Goal: Task Accomplishment & Management: Manage account settings

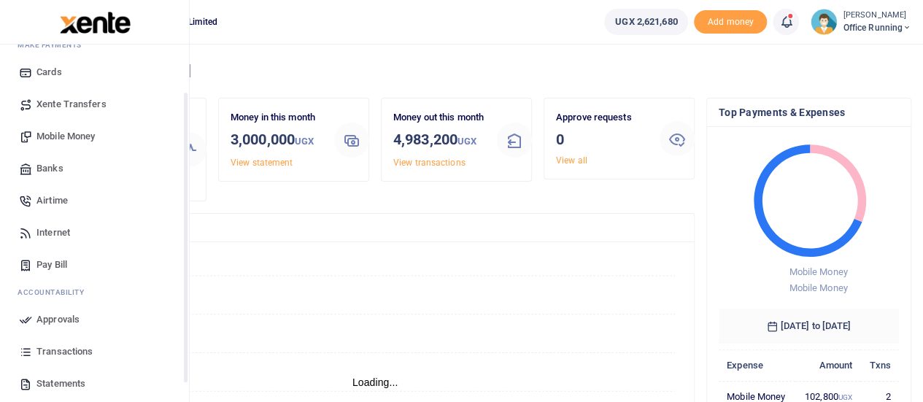
scroll to position [150, 0]
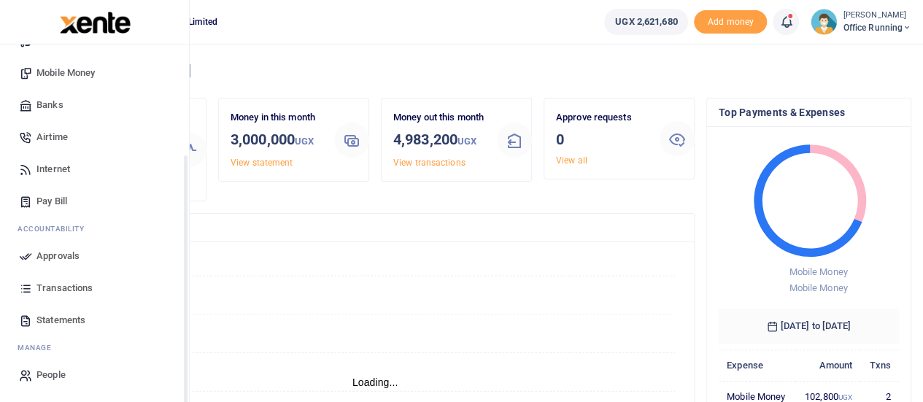
click at [57, 285] on span "Transactions" at bounding box center [64, 288] width 56 height 15
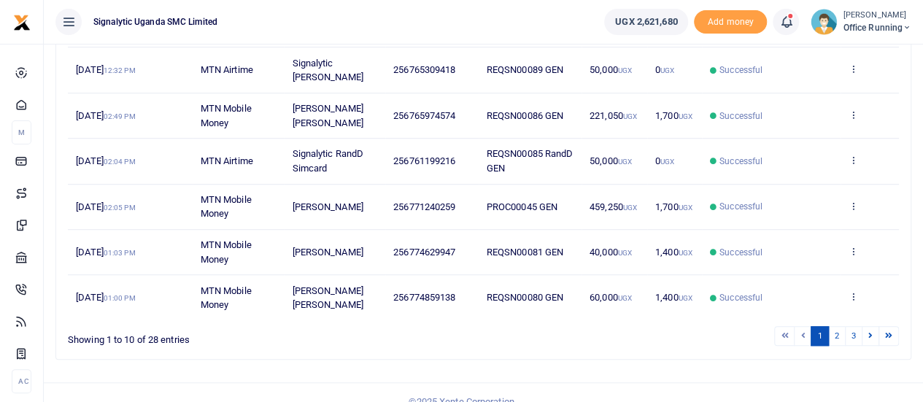
scroll to position [407, 0]
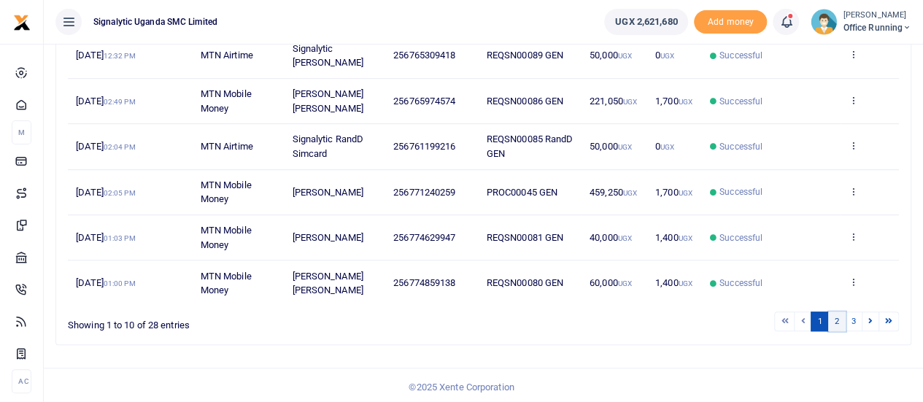
click at [833, 322] on link "2" at bounding box center [837, 321] width 18 height 20
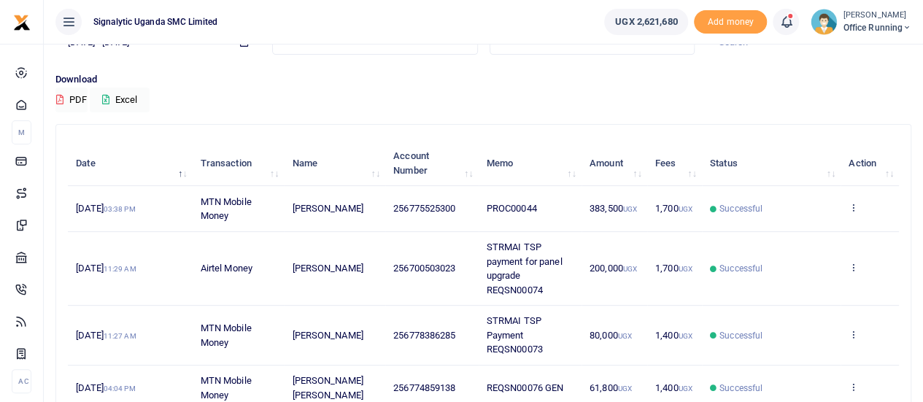
scroll to position [115, 0]
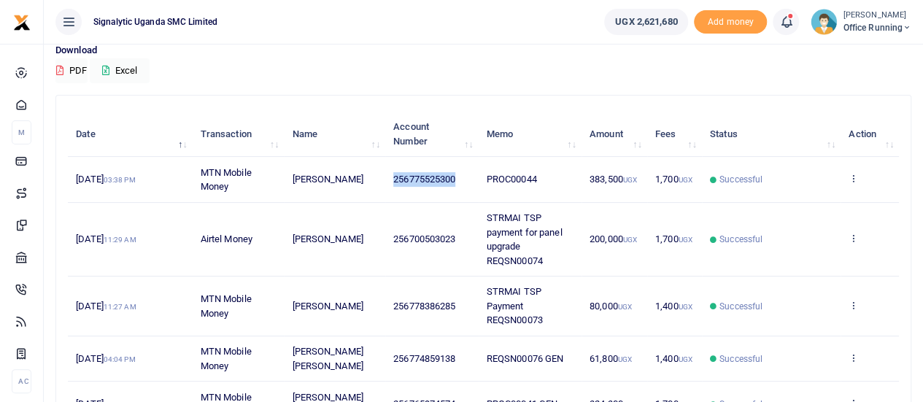
drag, startPoint x: 470, startPoint y: 173, endPoint x: 384, endPoint y: 179, distance: 87.0
click at [385, 179] on td "256775525300" at bounding box center [431, 179] width 93 height 45
copy span "256775525300"
click at [856, 179] on icon at bounding box center [852, 178] width 9 height 10
click at [788, 212] on div "View details Send again" at bounding box center [800, 220] width 117 height 66
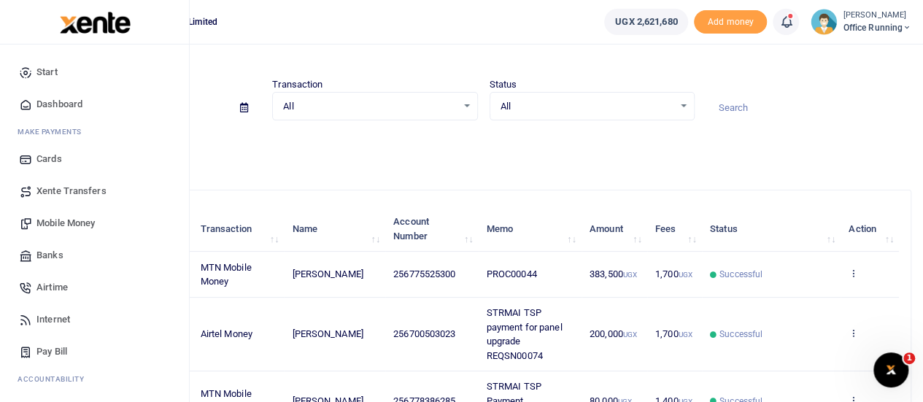
scroll to position [0, 0]
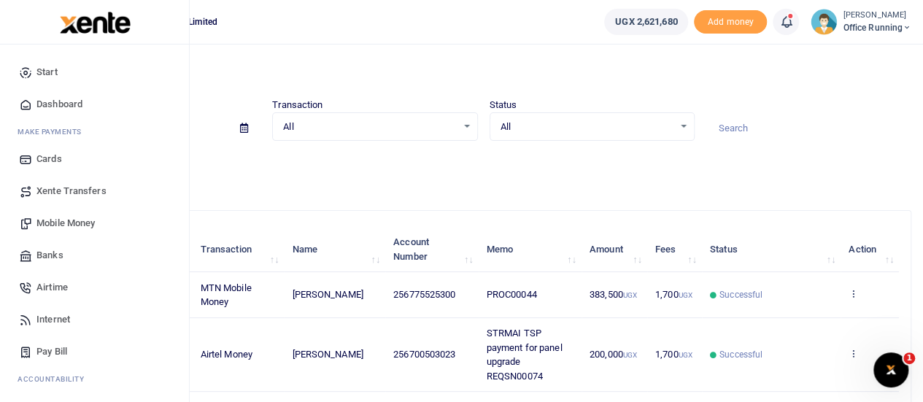
click at [77, 228] on span "Mobile Money" at bounding box center [65, 223] width 58 height 15
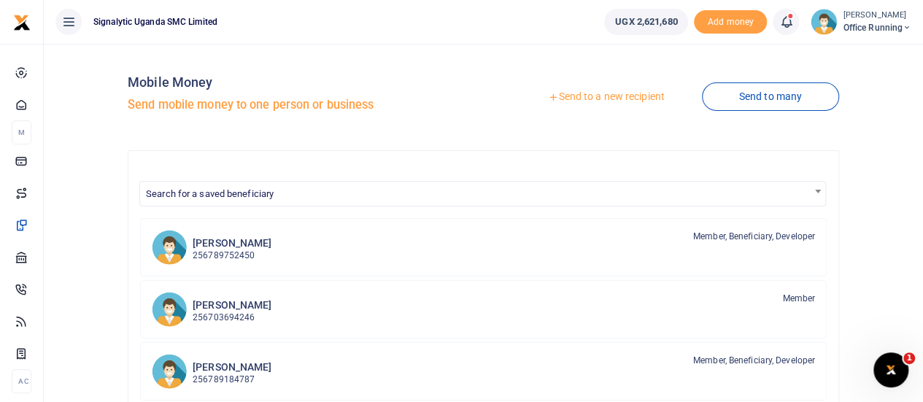
click at [627, 97] on link "Send to a new recipient" at bounding box center [605, 97] width 190 height 26
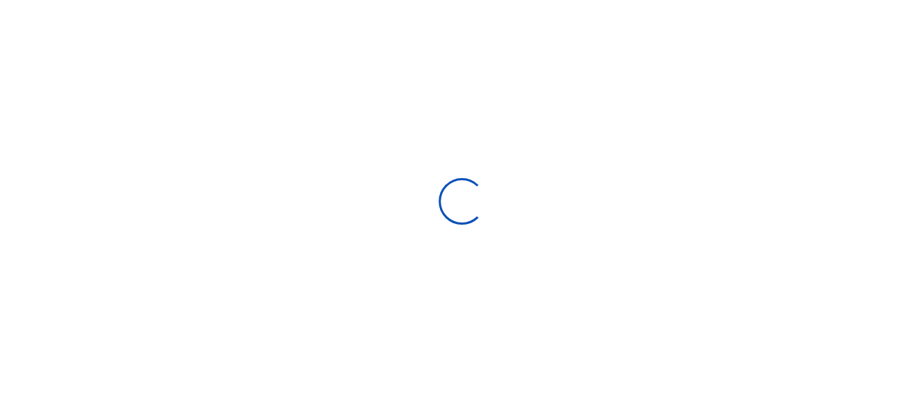
select select "Loading bundles"
select select
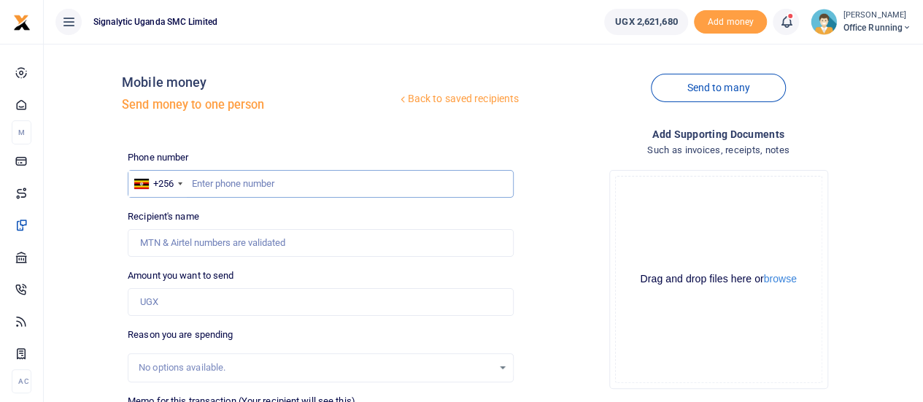
click at [229, 185] on input "text" at bounding box center [321, 184] width 386 height 28
paste input "Motiv to Mulwana Road"
type input "Motiv to Mulwana Road"
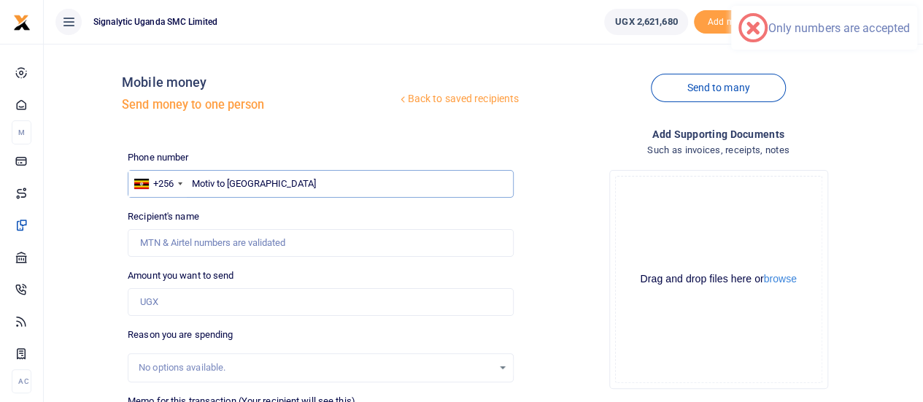
drag, startPoint x: 296, startPoint y: 186, endPoint x: 96, endPoint y: 211, distance: 201.4
click at [96, 211] on div "Back to saved recipients Mobile money Send money to one person Send to many Pho…" at bounding box center [483, 325] width 867 height 541
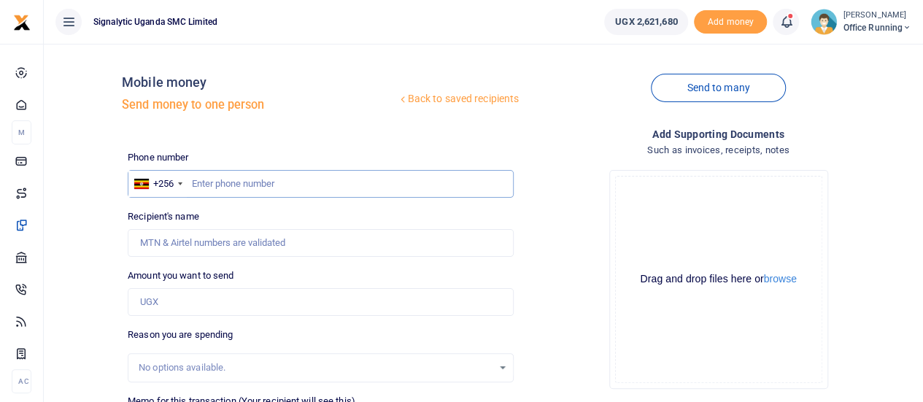
paste input "0775 525 300"
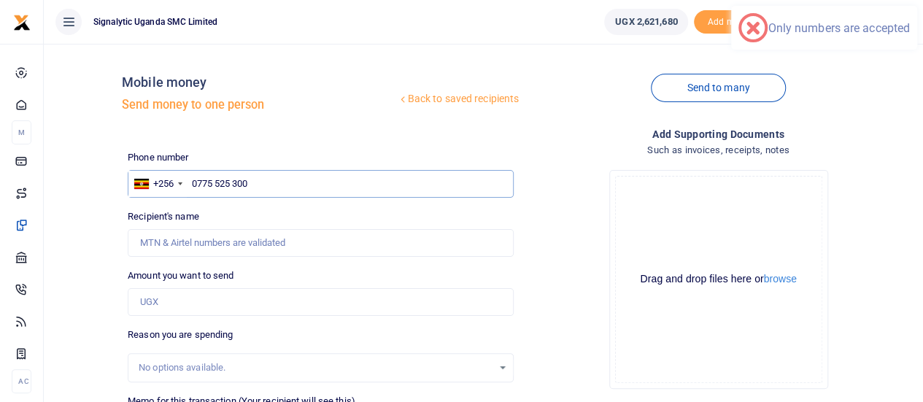
click at [235, 185] on input "0775 525 300" at bounding box center [321, 184] width 386 height 28
drag, startPoint x: 213, startPoint y: 176, endPoint x: 233, endPoint y: 174, distance: 19.8
click at [214, 176] on input "0775 525300" at bounding box center [321, 184] width 386 height 28
click at [217, 182] on input "0775 525300" at bounding box center [321, 184] width 386 height 28
click at [197, 183] on input "0775525300" at bounding box center [321, 184] width 386 height 28
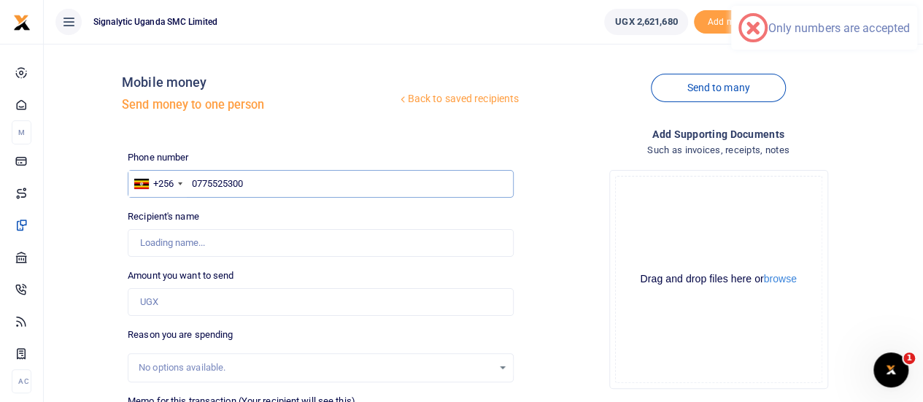
type input "775525300"
type input "Proscovia Lubega Namatovu"
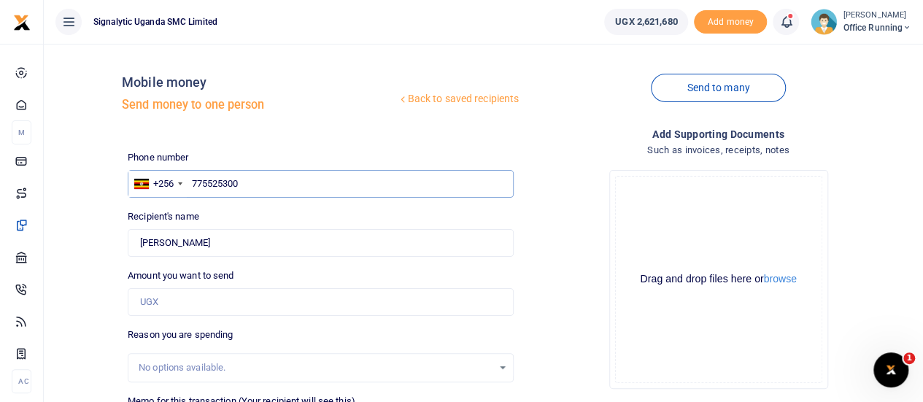
type input "775525300"
click at [227, 298] on input "Amount you want to send" at bounding box center [321, 302] width 386 height 28
type input "1,003,000"
click at [592, 285] on div "Drop your files here Drag and drop files here or browse Powered by Uppy" at bounding box center [718, 279] width 386 height 242
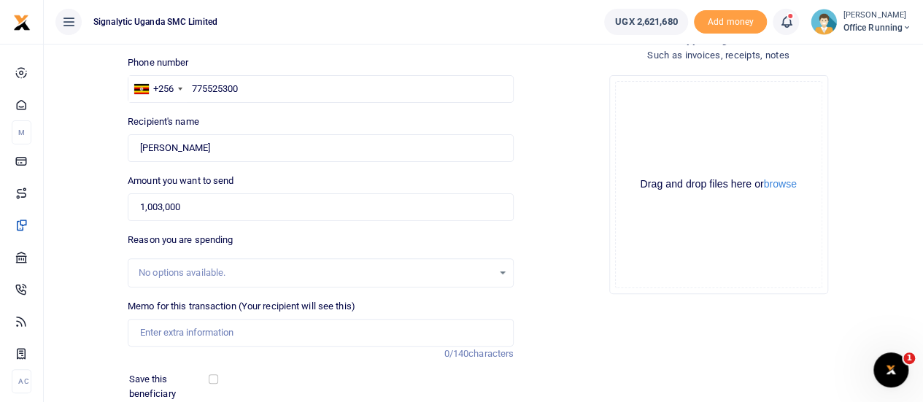
scroll to position [146, 0]
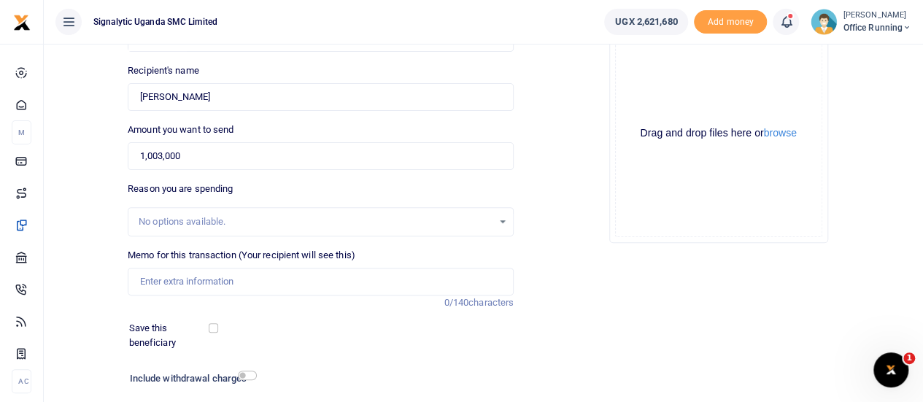
click at [258, 227] on div "No options available." at bounding box center [316, 221] width 354 height 15
click at [188, 281] on input "Memo for this transaction (Your recipient will see this)" at bounding box center [321, 282] width 386 height 28
paste input "REQSN00096"
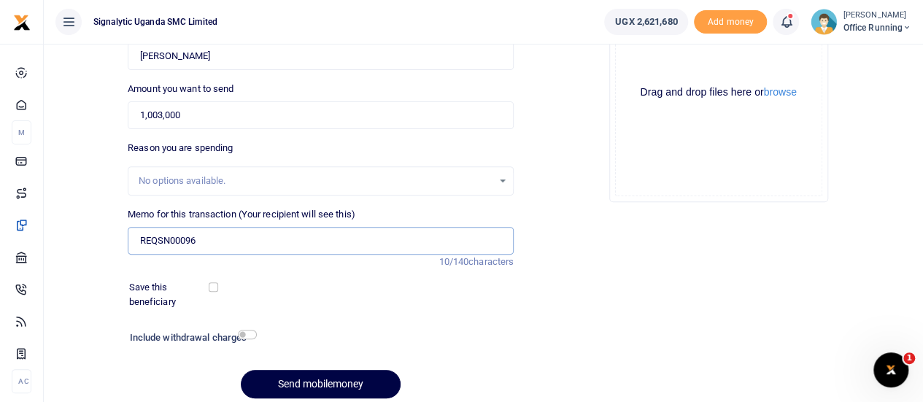
scroll to position [242, 0]
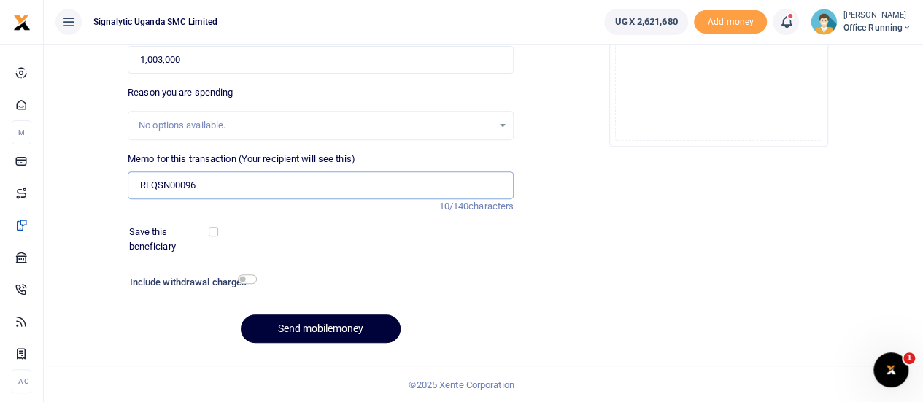
type input "REQSN00096"
click at [330, 333] on button "Send mobilemoney" at bounding box center [321, 328] width 160 height 28
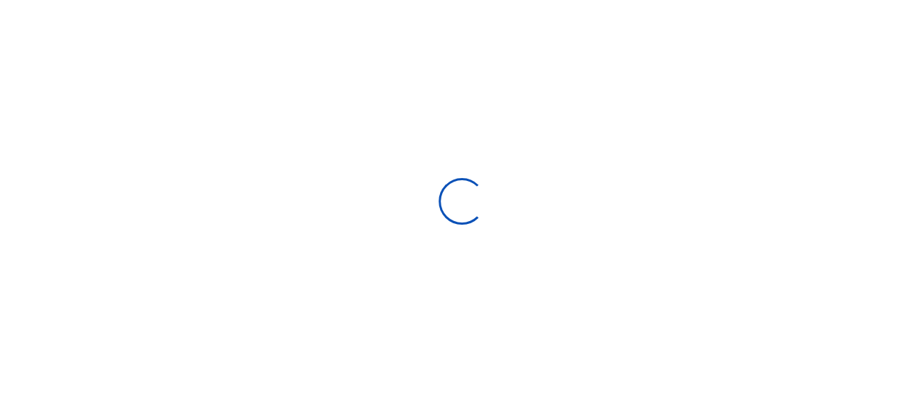
select select "Loading bundles"
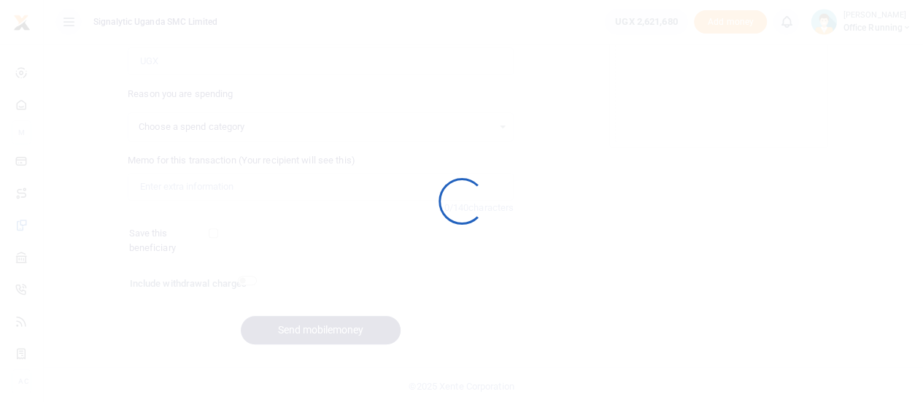
scroll to position [242, 0]
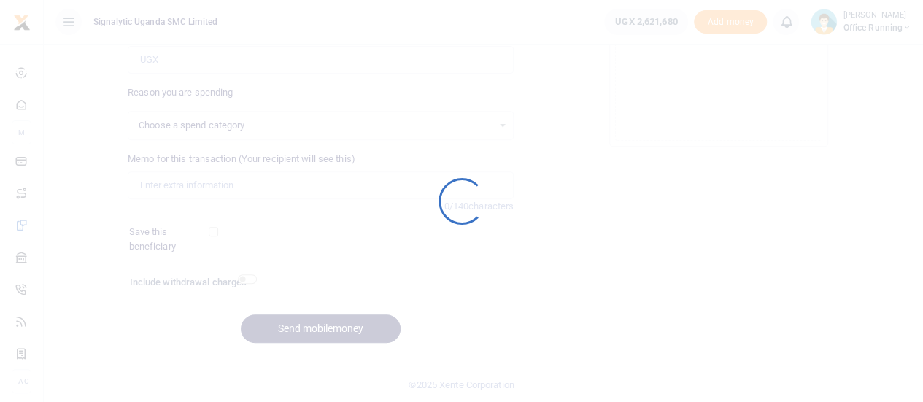
select select
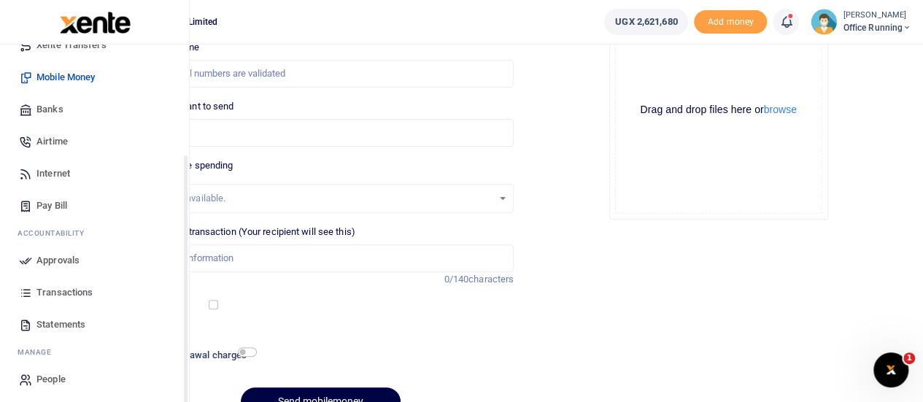
scroll to position [150, 0]
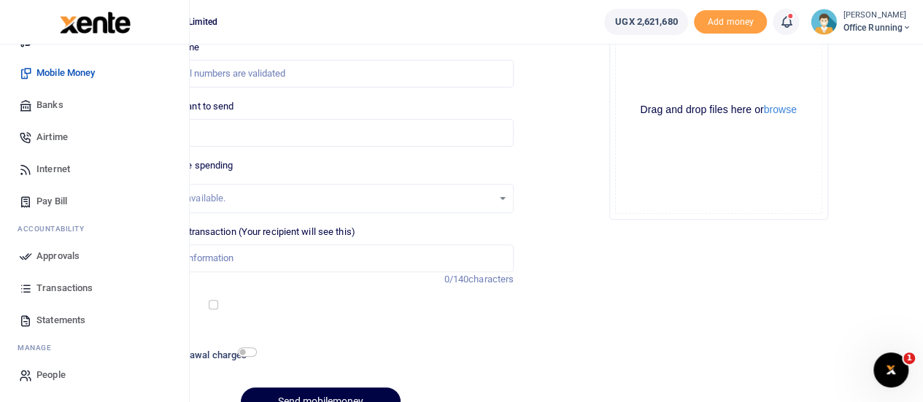
click at [61, 252] on span "Approvals" at bounding box center [57, 256] width 43 height 15
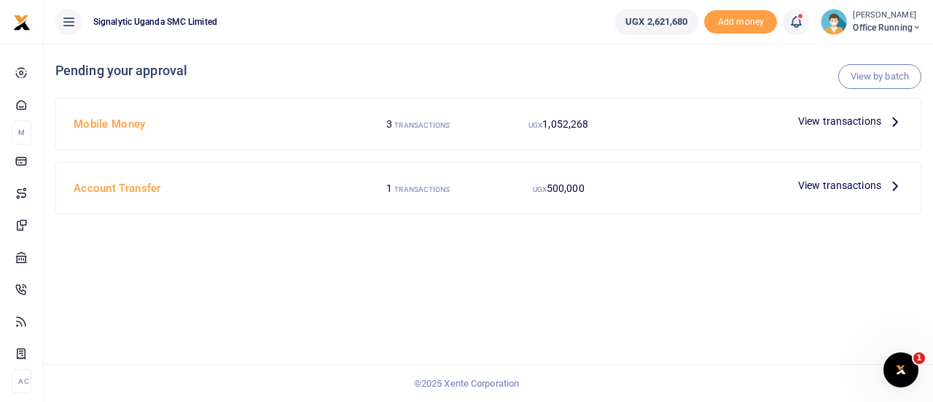
click at [832, 119] on span "View transactions" at bounding box center [840, 121] width 83 height 16
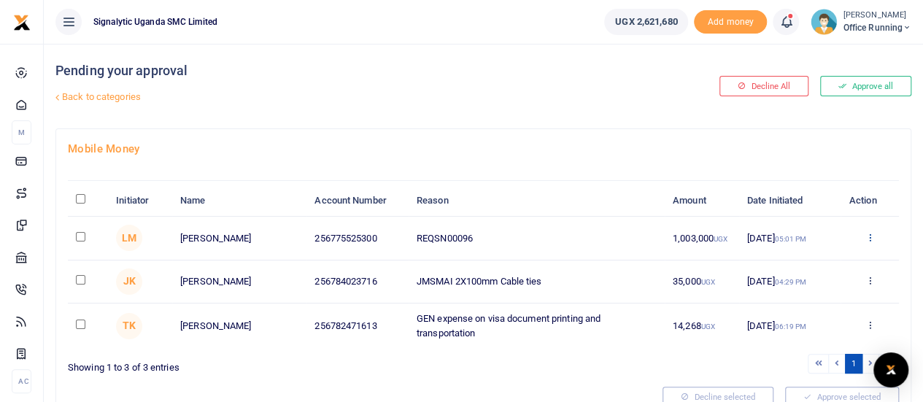
click at [872, 242] on icon at bounding box center [868, 237] width 9 height 10
click at [591, 164] on div "Mobile Money Initiator Name Account Number Reason Amount Date Initiated Action …" at bounding box center [483, 274] width 854 height 290
click at [871, 242] on icon at bounding box center [868, 237] width 9 height 10
click at [801, 271] on link "Approve" at bounding box center [815, 276] width 115 height 20
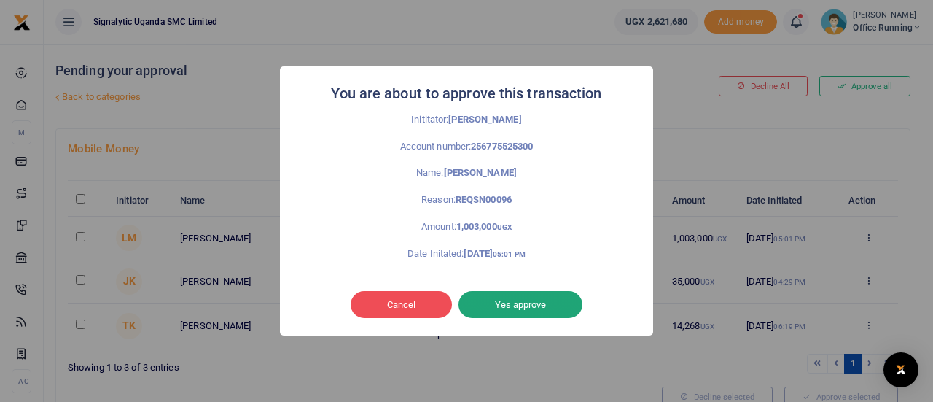
click at [529, 301] on button "Yes approve" at bounding box center [521, 305] width 124 height 28
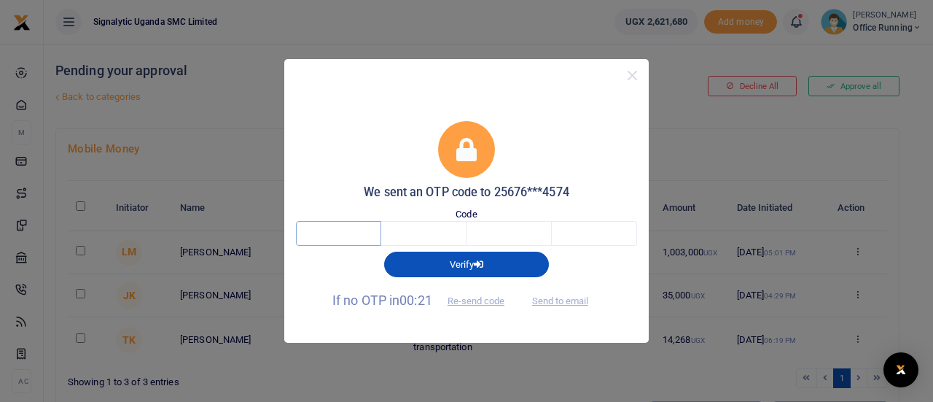
click at [353, 236] on input "text" at bounding box center [338, 233] width 85 height 25
type input "1"
type input "2"
type input "8"
type input "7"
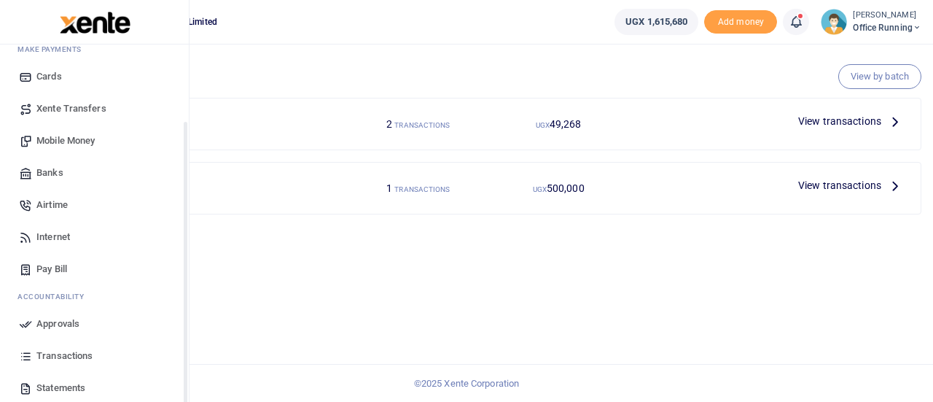
scroll to position [150, 0]
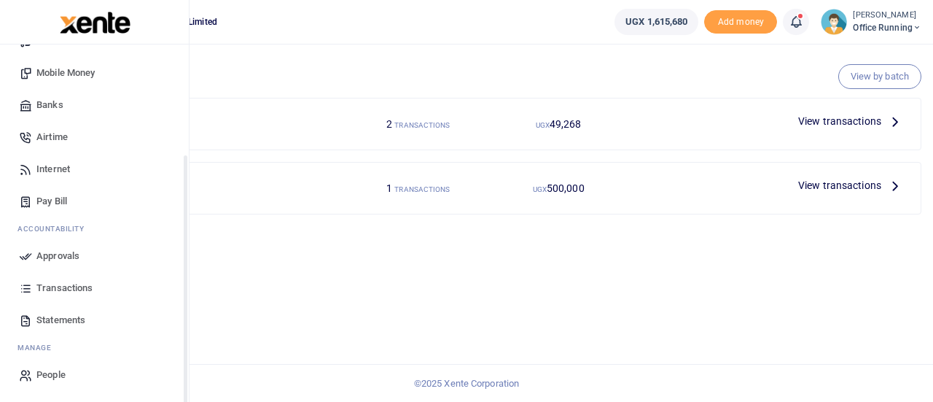
click at [58, 258] on span "Approvals" at bounding box center [57, 256] width 43 height 15
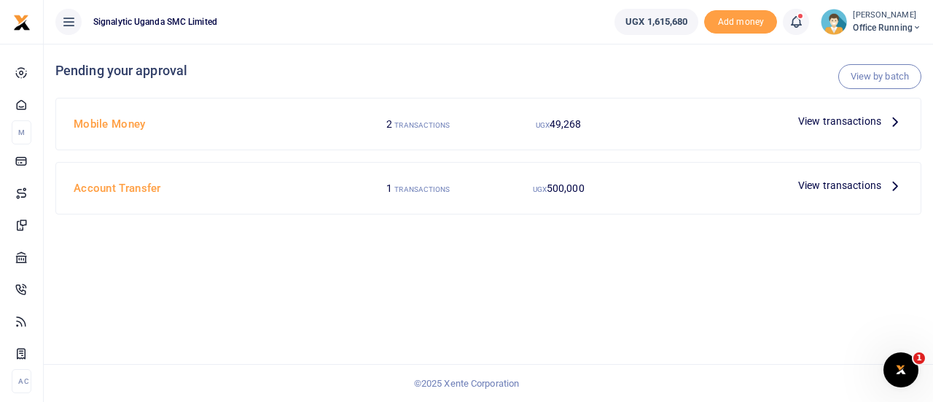
click at [831, 116] on span "View transactions" at bounding box center [840, 121] width 83 height 16
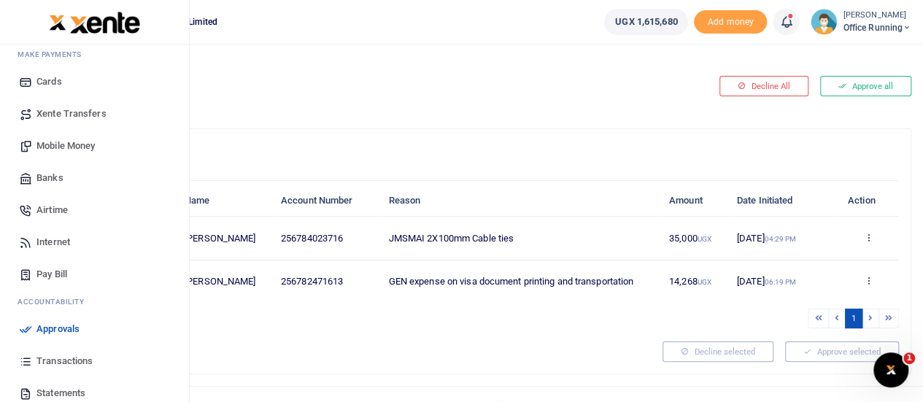
scroll to position [77, 0]
click at [79, 152] on span "Mobile Money" at bounding box center [65, 146] width 58 height 15
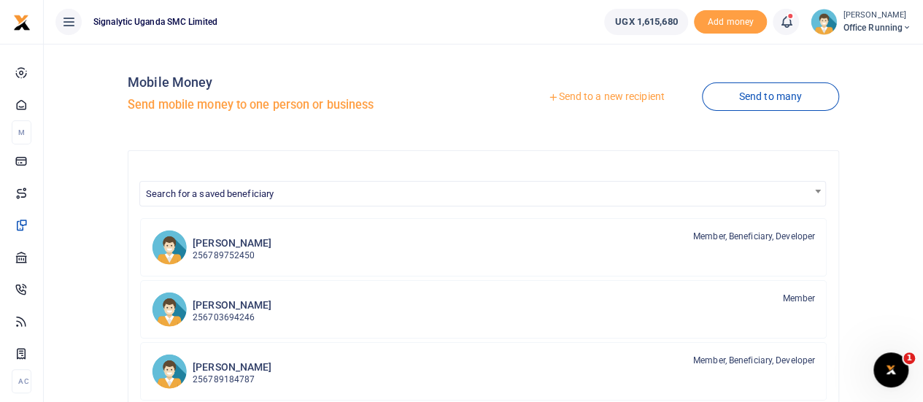
click at [598, 98] on link "Send to a new recipient" at bounding box center [605, 97] width 190 height 26
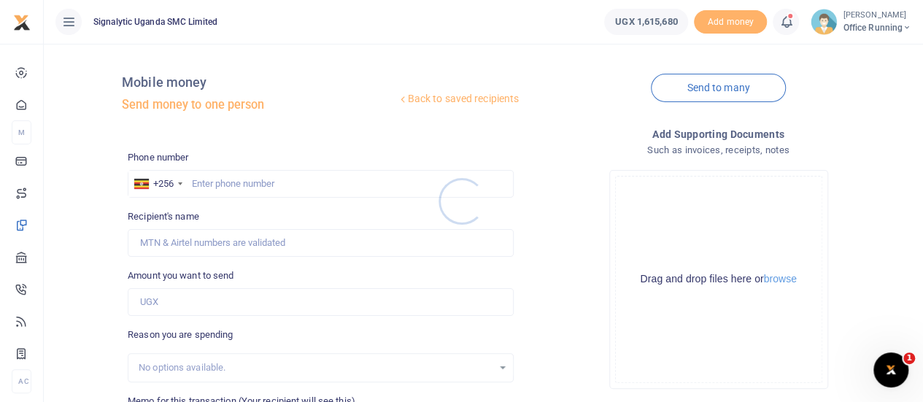
click at [233, 181] on div at bounding box center [461, 201] width 923 height 402
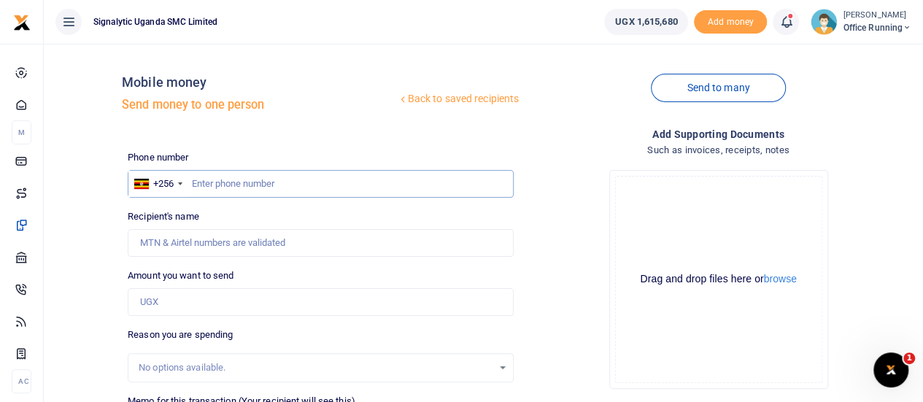
click at [207, 185] on input "text" at bounding box center [321, 184] width 386 height 28
paste input "773593740"
type input "773593740"
type input "Robert Richard Kyebavuma"
type input "773593740"
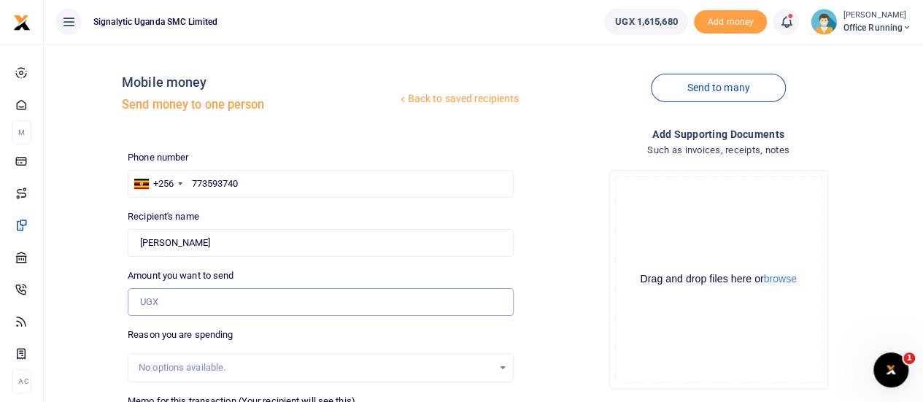
click at [162, 301] on input "Amount you want to send" at bounding box center [321, 302] width 386 height 28
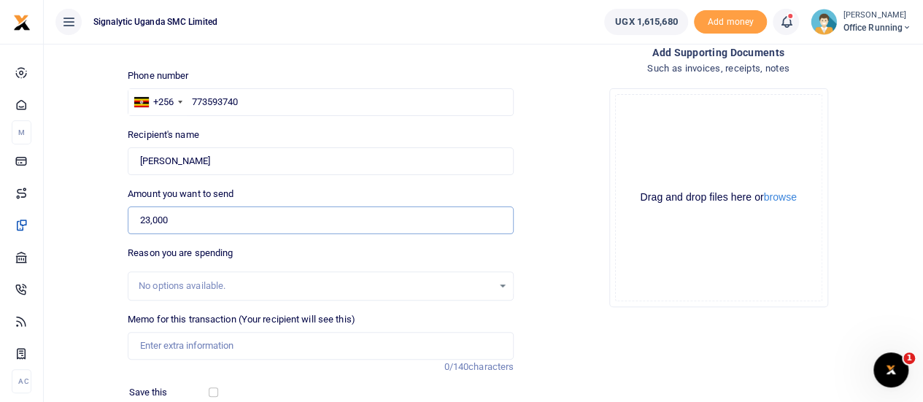
scroll to position [146, 0]
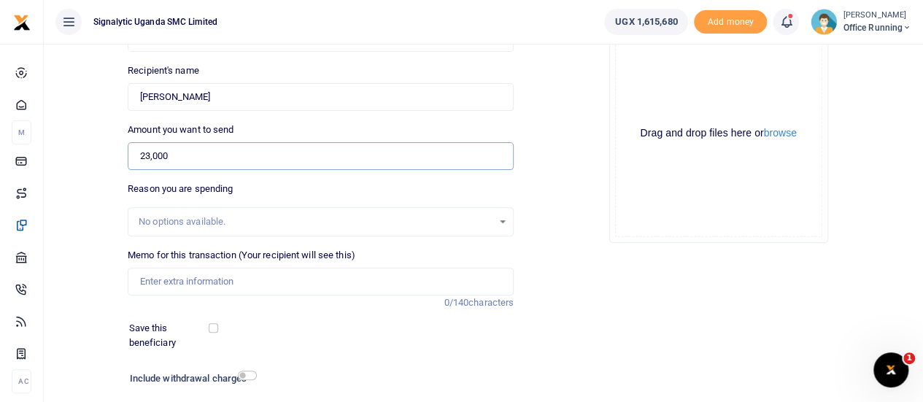
type input "23,000"
drag, startPoint x: 190, startPoint y: 281, endPoint x: 201, endPoint y: 279, distance: 11.9
click at [190, 281] on input "Memo for this transaction (Your recipient will see this)" at bounding box center [321, 282] width 386 height 28
paste input "REQSN00094"
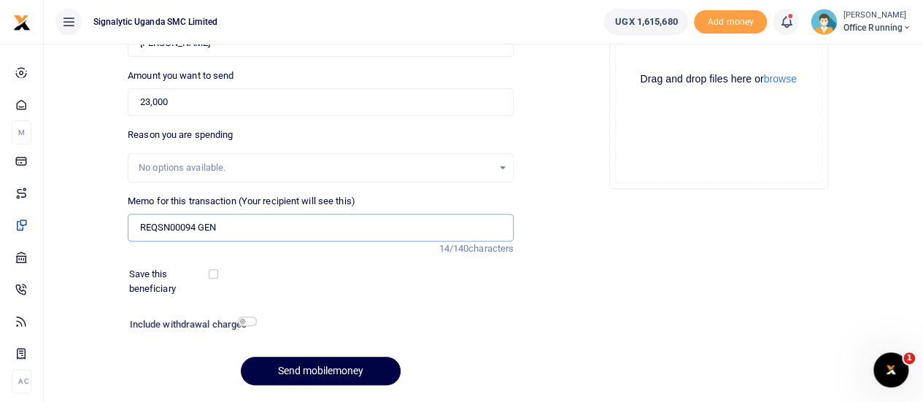
scroll to position [242, 0]
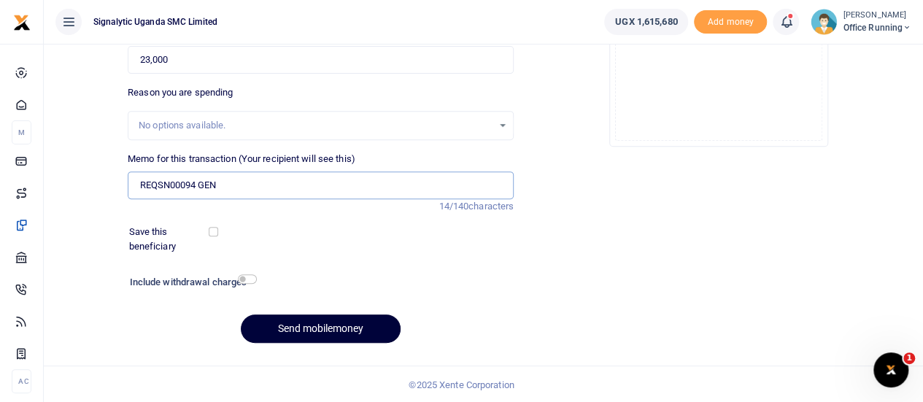
type input "REQSN00094 GEN"
click at [321, 325] on button "Send mobilemoney" at bounding box center [321, 328] width 160 height 28
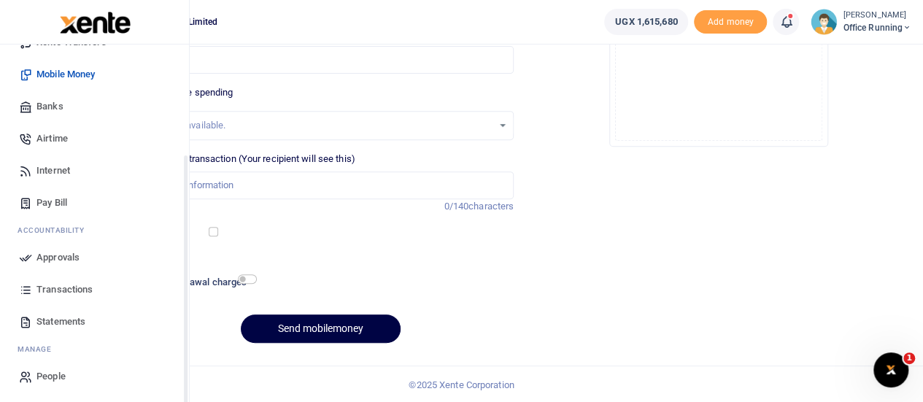
scroll to position [150, 0]
click at [58, 253] on span "Approvals" at bounding box center [57, 256] width 43 height 15
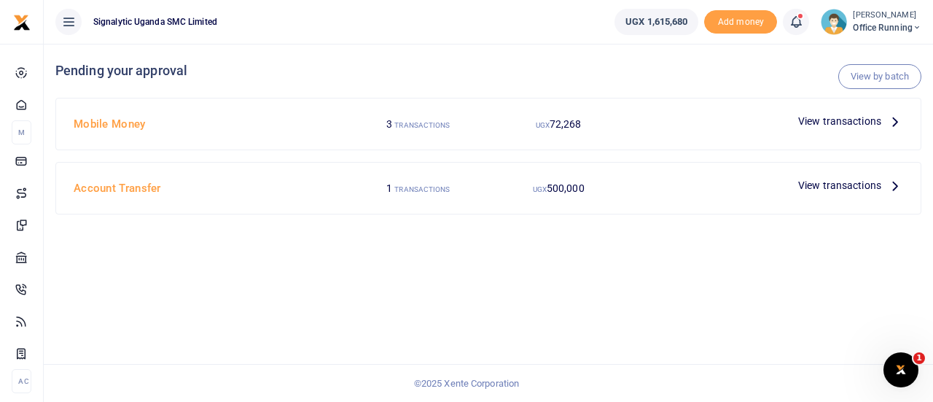
click at [836, 119] on span "View transactions" at bounding box center [840, 121] width 83 height 16
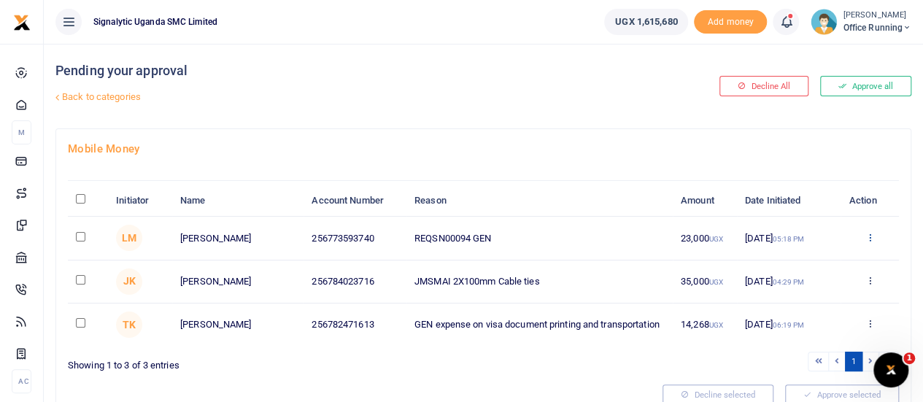
click at [869, 242] on icon at bounding box center [868, 237] width 9 height 10
click at [792, 273] on link "Approve" at bounding box center [815, 276] width 115 height 20
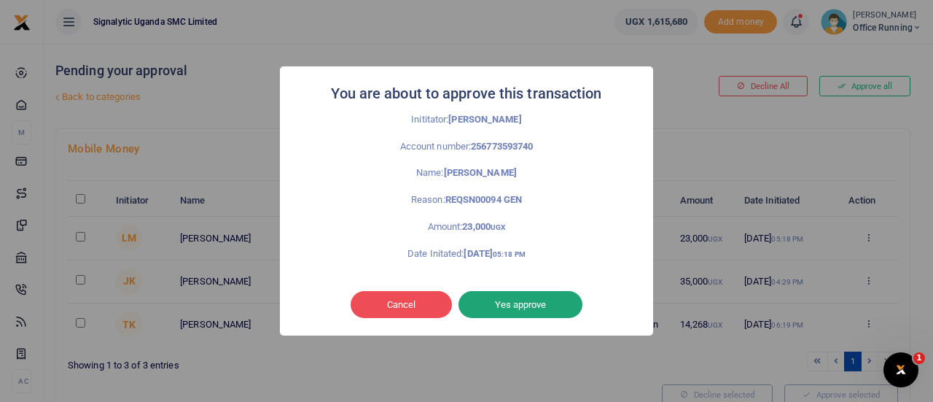
click at [556, 300] on button "Yes approve" at bounding box center [521, 305] width 124 height 28
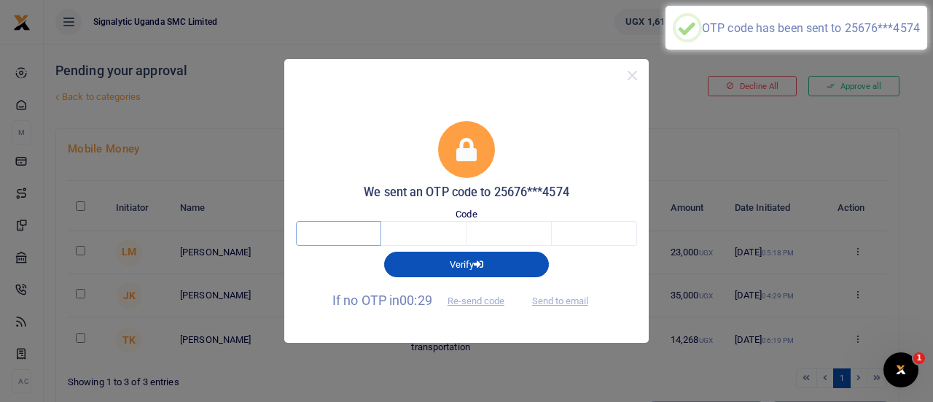
click at [320, 236] on input "text" at bounding box center [338, 233] width 85 height 25
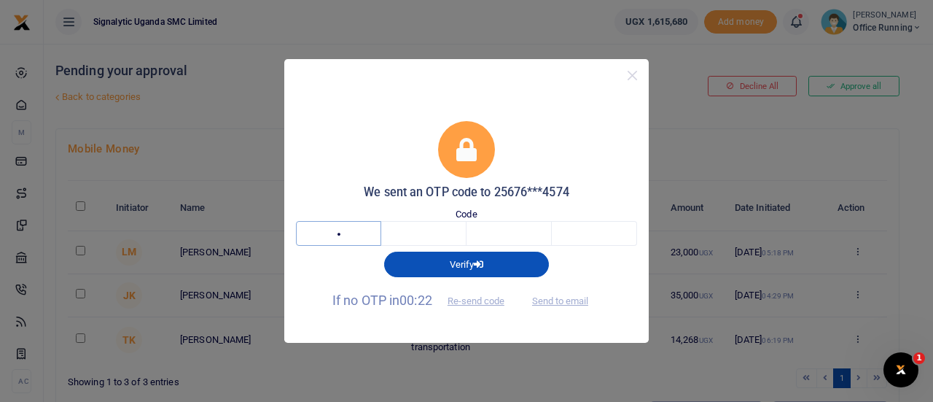
type input "9"
type input "5"
type input "7"
type input "5"
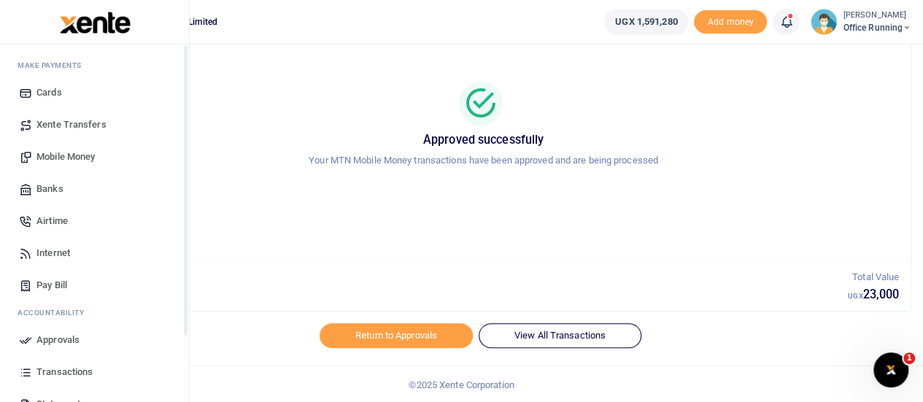
scroll to position [150, 0]
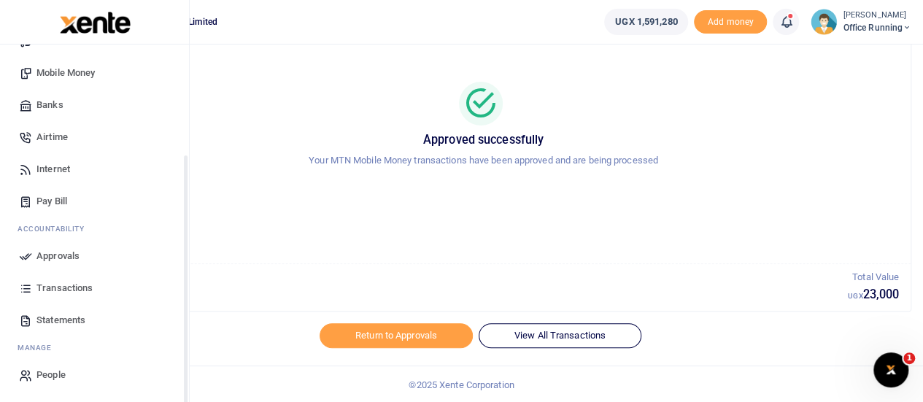
click at [54, 252] on span "Approvals" at bounding box center [57, 256] width 43 height 15
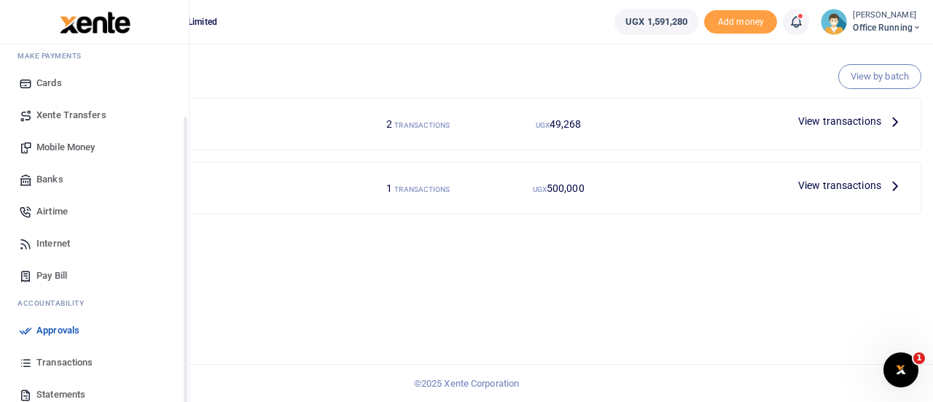
scroll to position [150, 0]
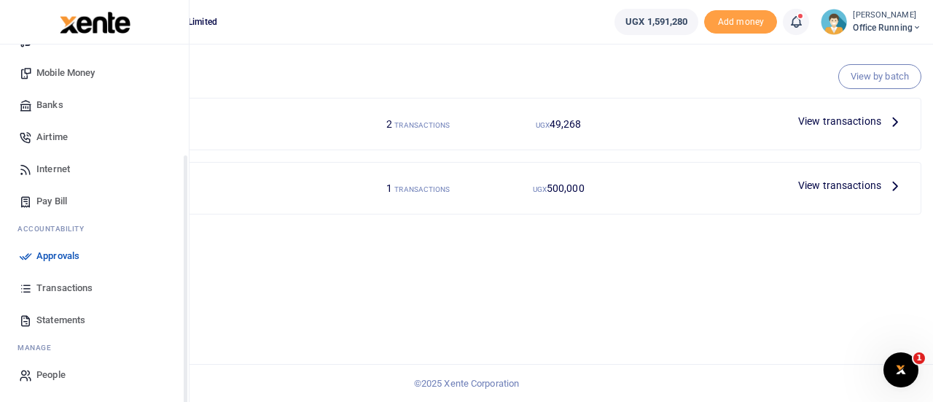
click at [66, 284] on span "Transactions" at bounding box center [64, 288] width 56 height 15
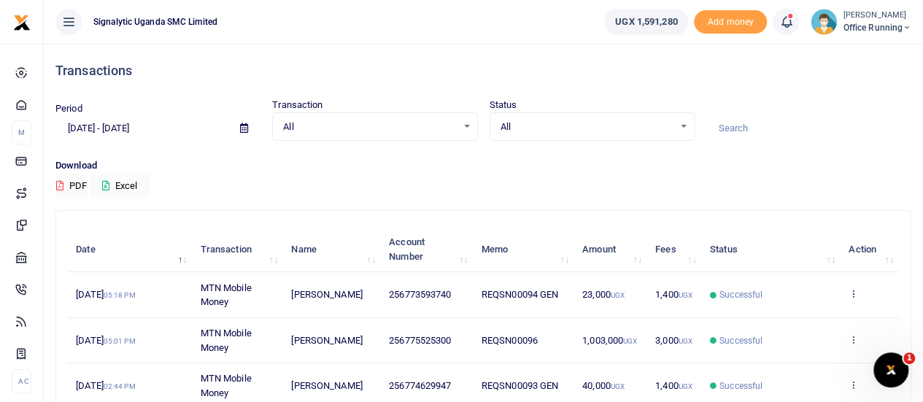
click at [856, 288] on icon at bounding box center [852, 293] width 9 height 10
click at [796, 319] on link "View details" at bounding box center [799, 318] width 115 height 20
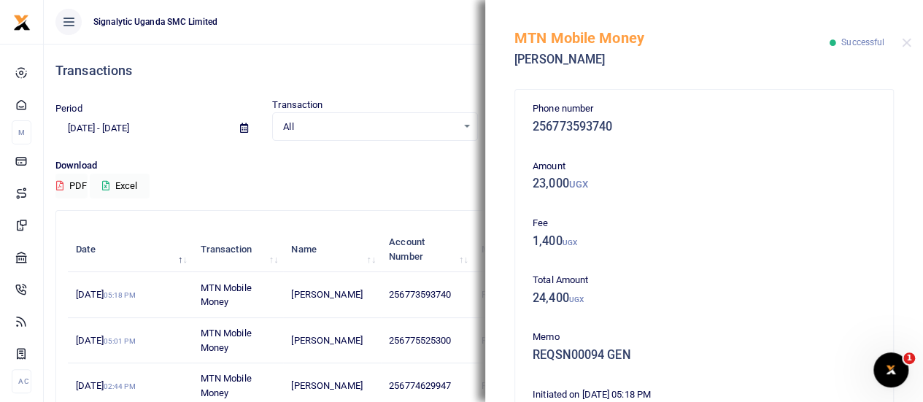
click at [319, 108] on label "Transaction" at bounding box center [297, 105] width 50 height 15
click at [906, 47] on button "Close" at bounding box center [905, 42] width 9 height 9
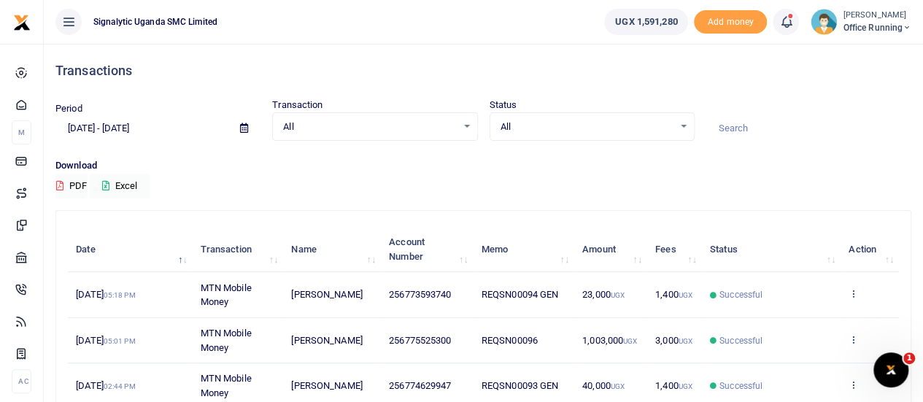
click at [856, 337] on icon at bounding box center [852, 339] width 9 height 10
click at [786, 278] on link "View details" at bounding box center [799, 285] width 115 height 20
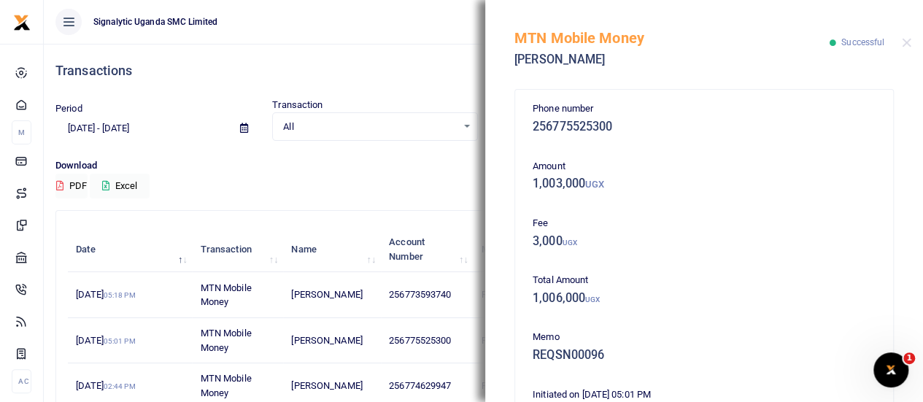
click at [375, 61] on div "Transactions" at bounding box center [482, 71] width 855 height 54
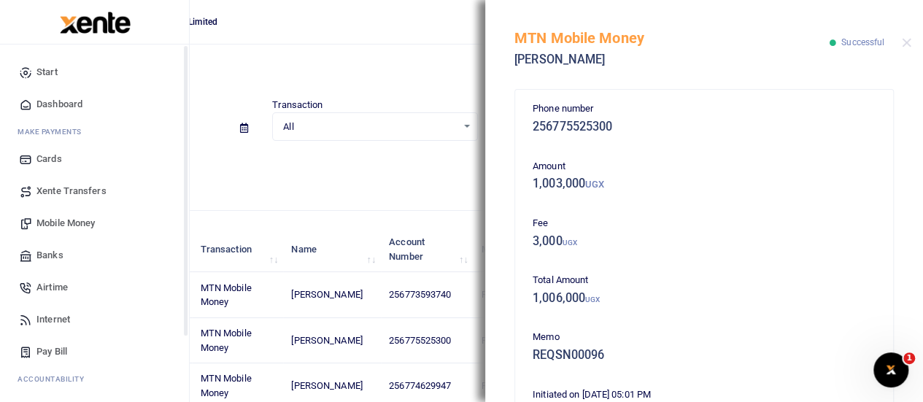
click at [80, 224] on span "Mobile Money" at bounding box center [65, 223] width 58 height 15
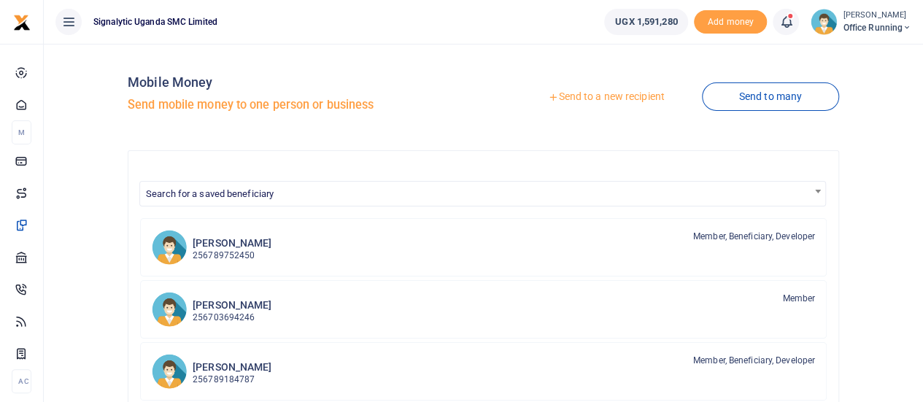
click at [570, 101] on link "Send to a new recipient" at bounding box center [605, 97] width 190 height 26
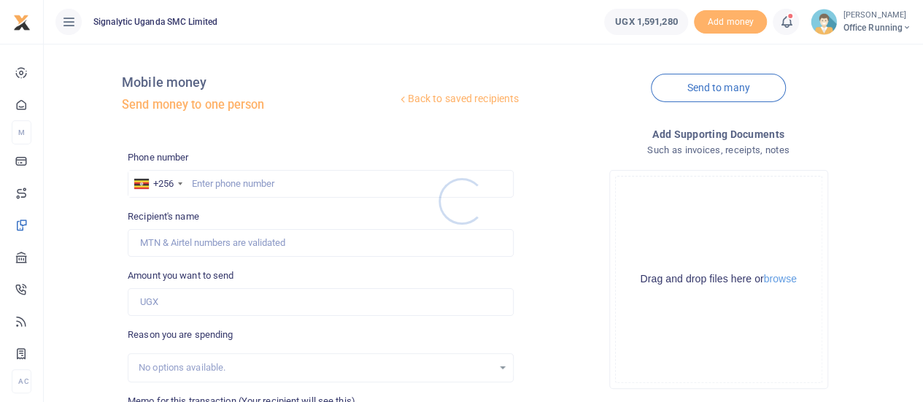
click at [228, 176] on div at bounding box center [461, 201] width 923 height 402
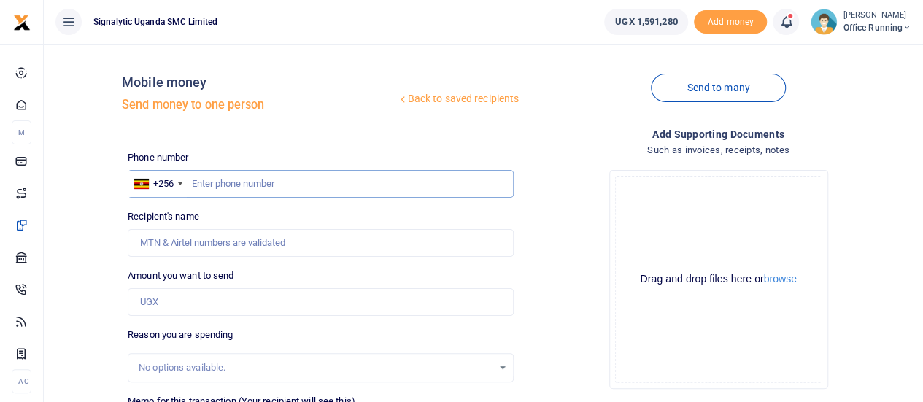
click at [219, 182] on input "text" at bounding box center [321, 184] width 386 height 28
paste input "706577621"
type input "706577621"
type input "Mungoma Emmanuelderick"
type input "706577621"
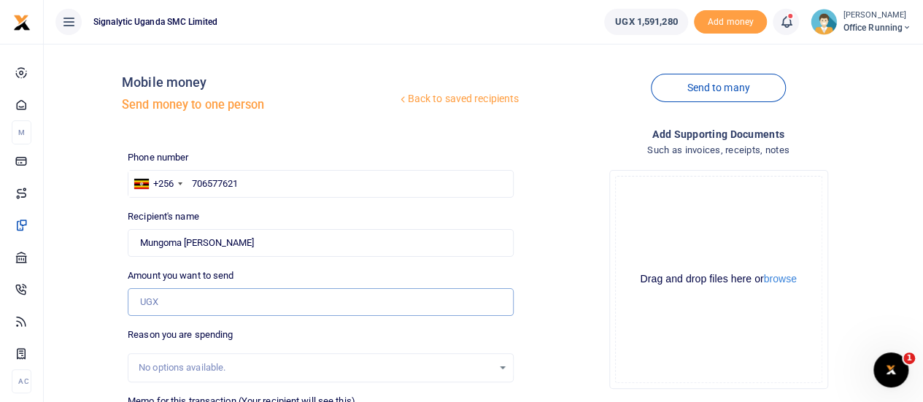
click at [198, 297] on input "Amount you want to send" at bounding box center [321, 302] width 386 height 28
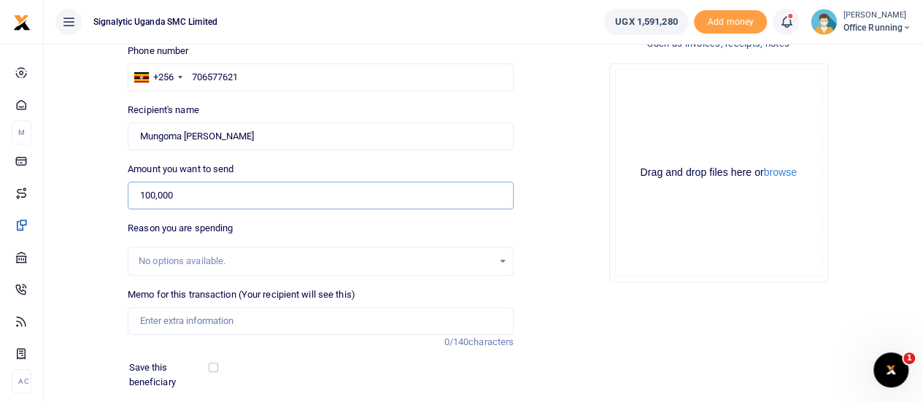
scroll to position [146, 0]
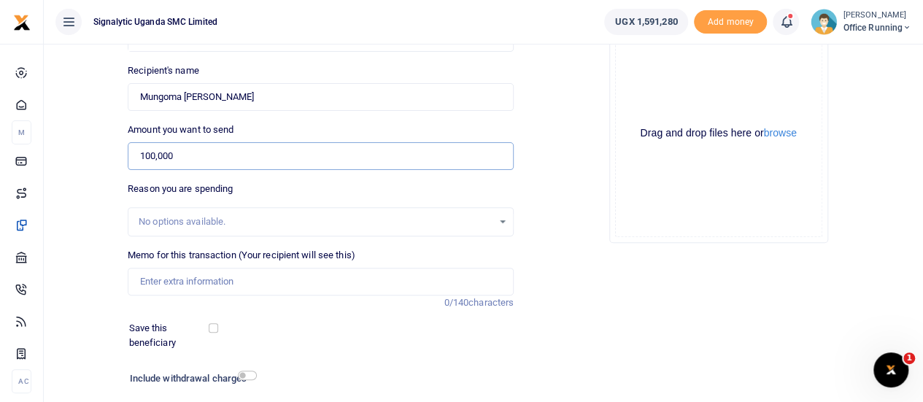
type input "100,000"
click at [174, 280] on input "Memo for this transaction (Your recipient will see this)" at bounding box center [321, 282] width 386 height 28
paste input "REQSN00095"
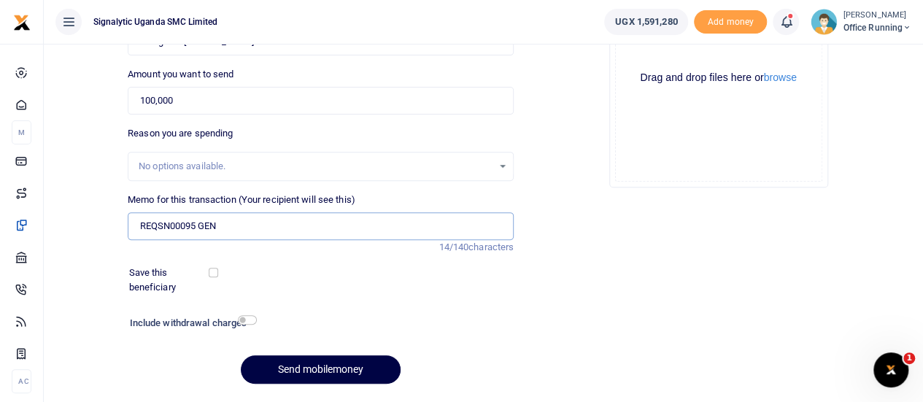
scroll to position [242, 0]
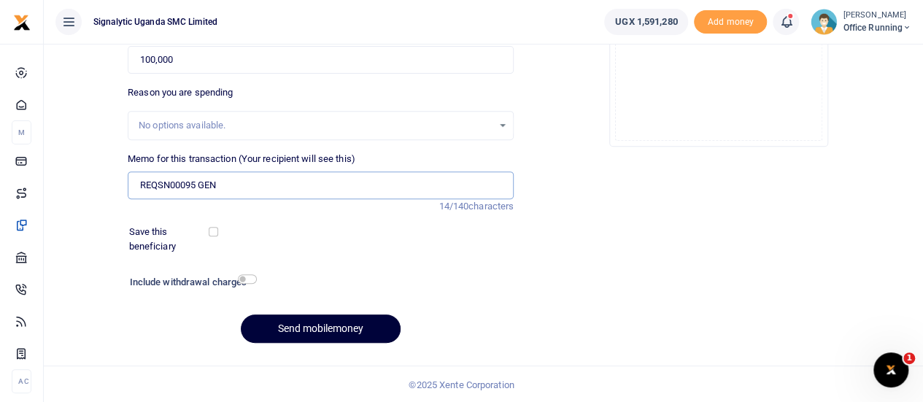
type input "REQSN00095 GEN"
click at [300, 323] on button "Send mobilemoney" at bounding box center [321, 328] width 160 height 28
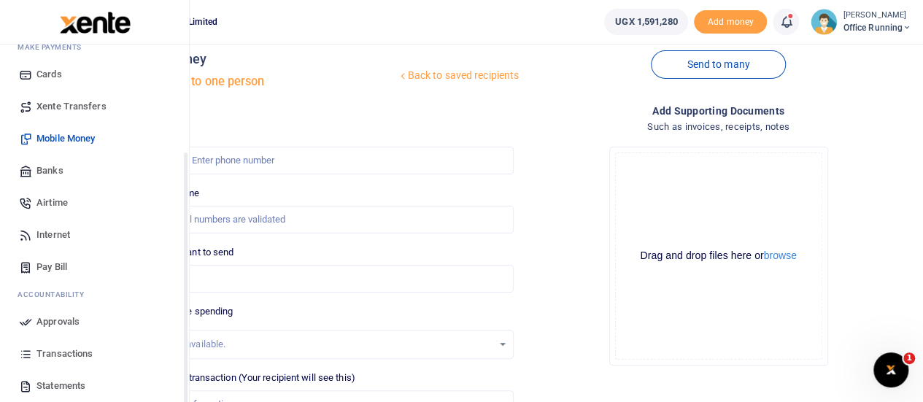
scroll to position [150, 0]
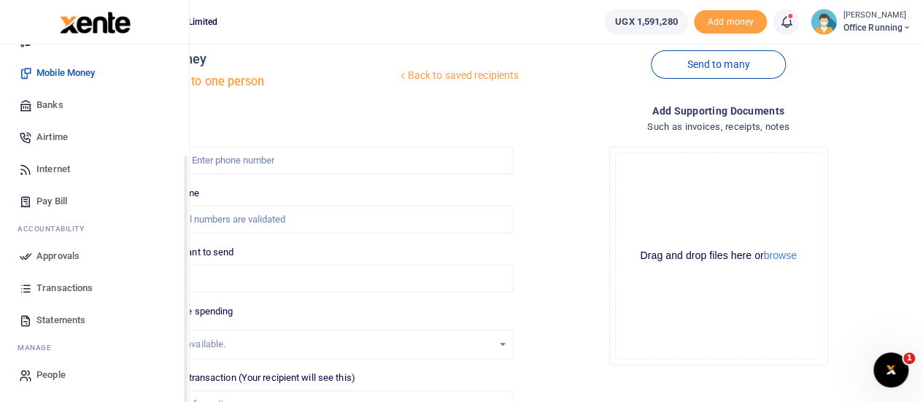
click at [64, 250] on span "Approvals" at bounding box center [57, 256] width 43 height 15
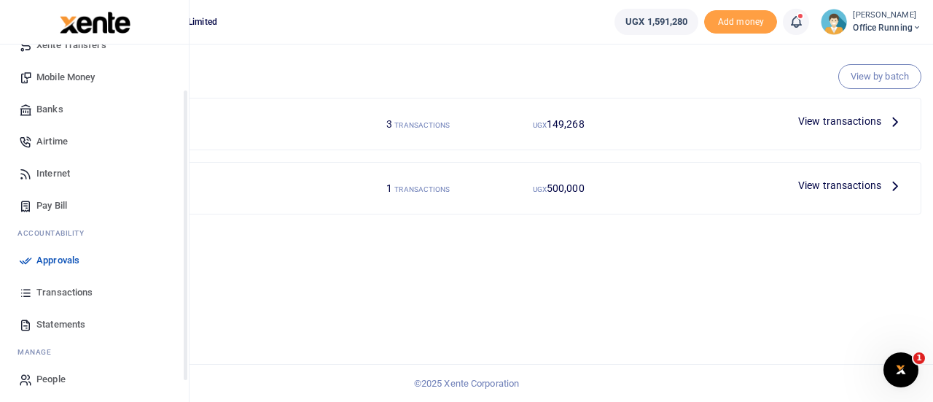
scroll to position [150, 0]
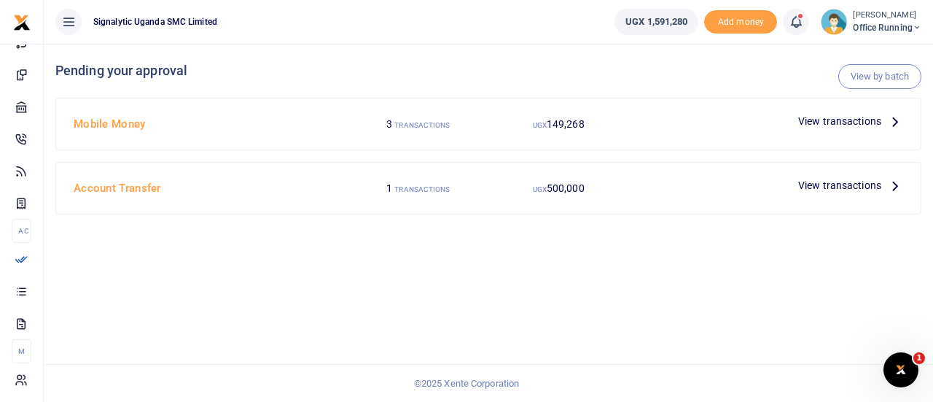
click at [830, 122] on span "View transactions" at bounding box center [840, 121] width 83 height 16
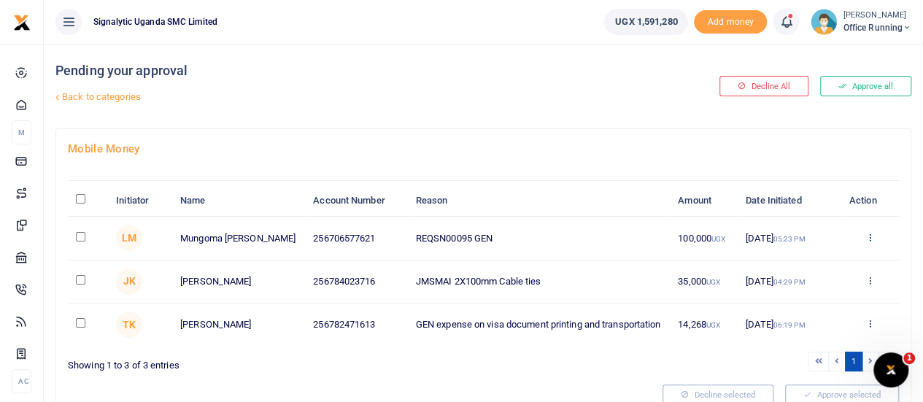
click at [863, 246] on div "Approve Decline Details" at bounding box center [869, 238] width 42 height 15
click at [872, 242] on icon at bounding box center [868, 237] width 9 height 10
click at [819, 282] on link "Approve" at bounding box center [815, 276] width 115 height 20
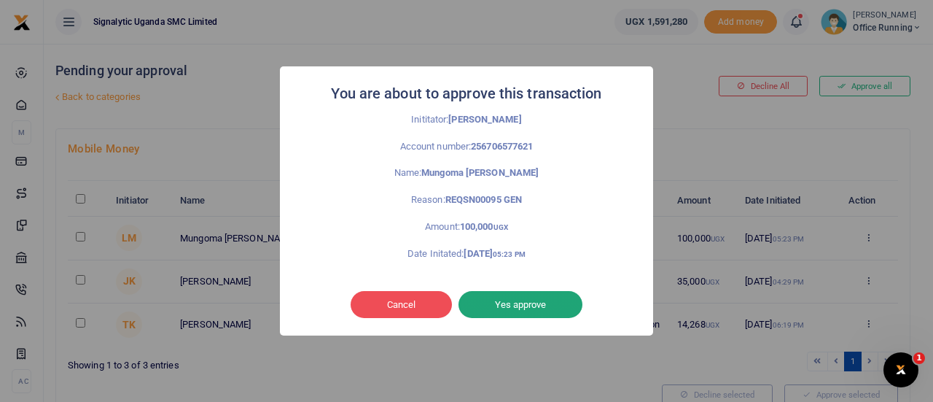
click at [557, 294] on button "Yes approve" at bounding box center [521, 305] width 124 height 28
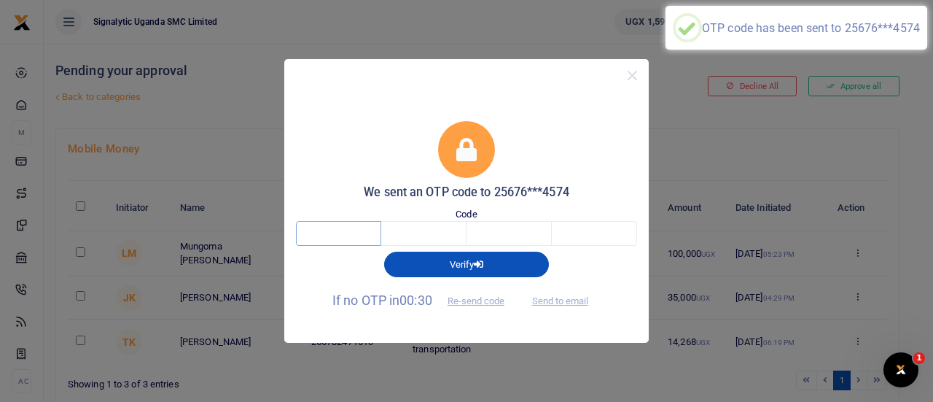
click at [336, 222] on input "text" at bounding box center [338, 233] width 85 height 25
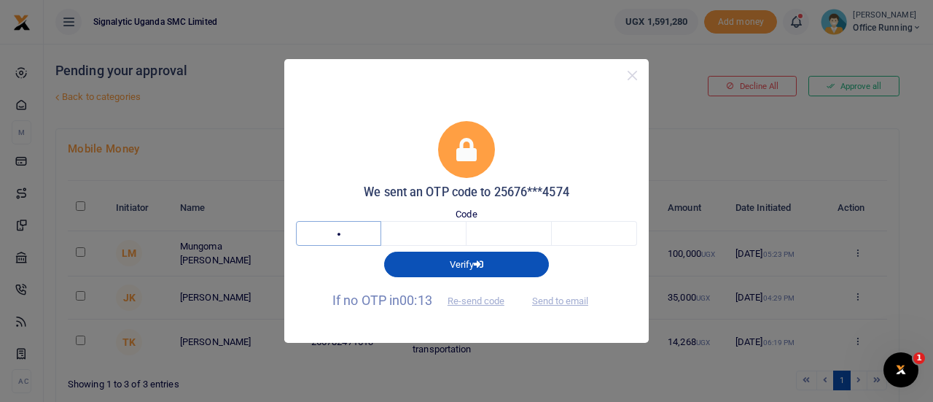
type input "1"
type input "2"
type input "6"
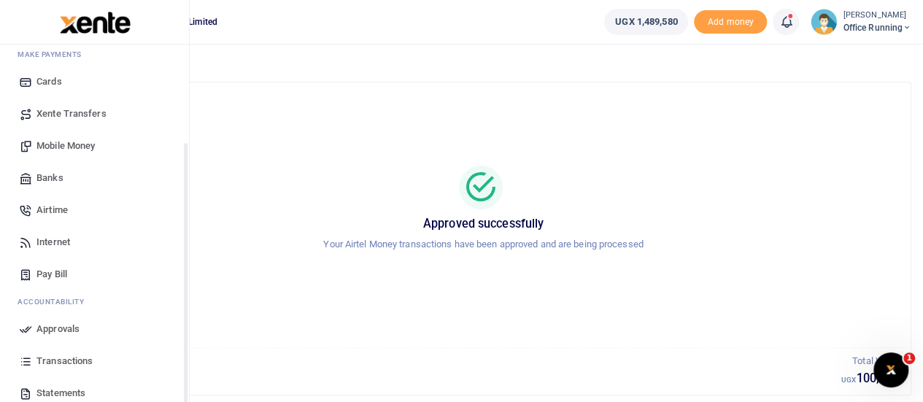
scroll to position [150, 0]
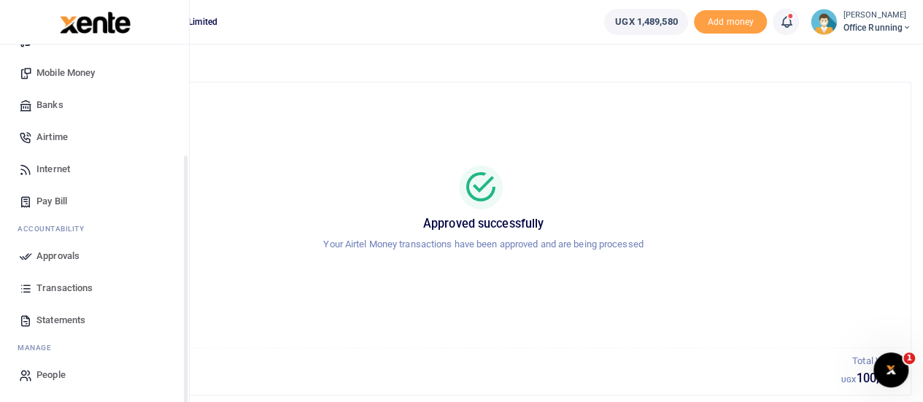
click at [63, 256] on span "Approvals" at bounding box center [57, 256] width 43 height 15
click at [57, 289] on span "Transactions" at bounding box center [64, 288] width 56 height 15
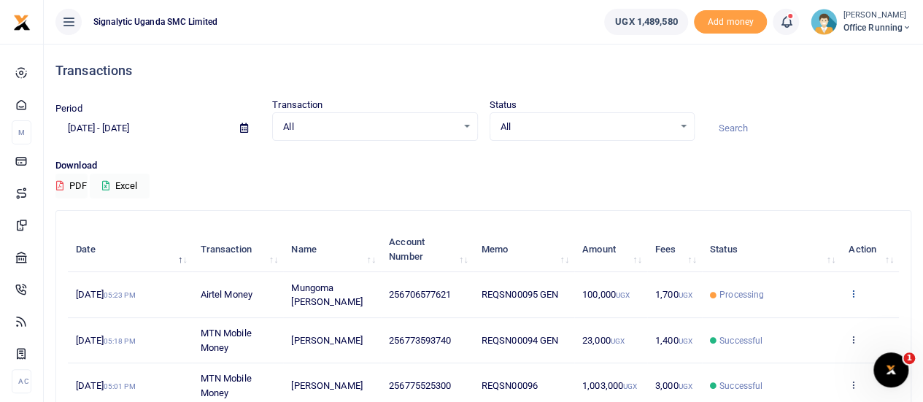
click at [855, 298] on link at bounding box center [852, 294] width 9 height 11
click at [802, 314] on link "View details" at bounding box center [799, 318] width 115 height 20
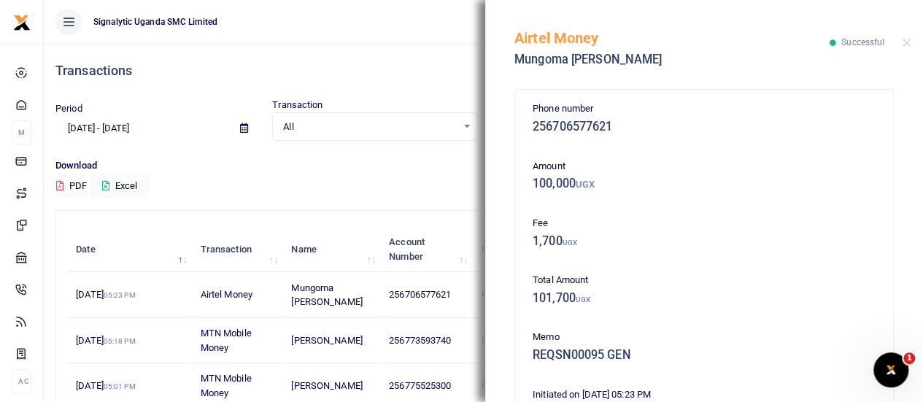
click at [361, 21] on ul "Signalytic Uganda SMC Limited" at bounding box center [318, 22] width 548 height 44
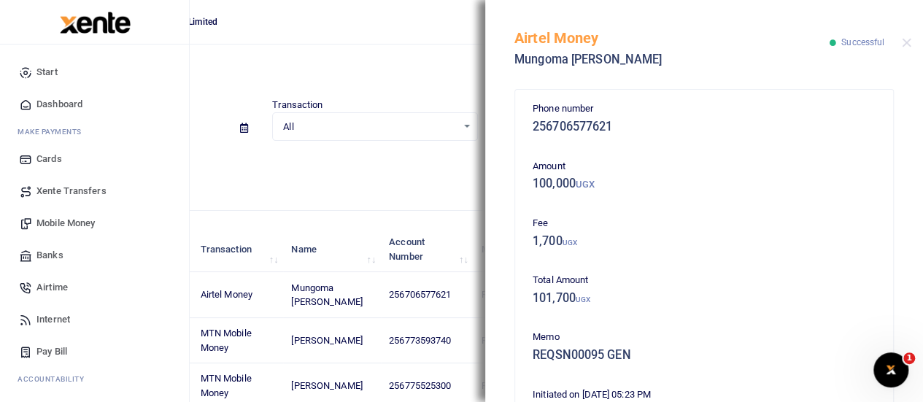
click at [61, 216] on span "Mobile Money" at bounding box center [65, 223] width 58 height 15
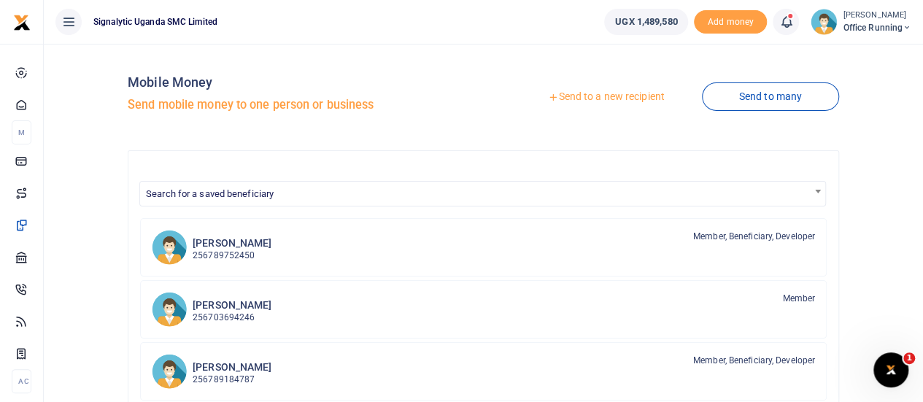
click at [605, 98] on link "Send to a new recipient" at bounding box center [605, 97] width 190 height 26
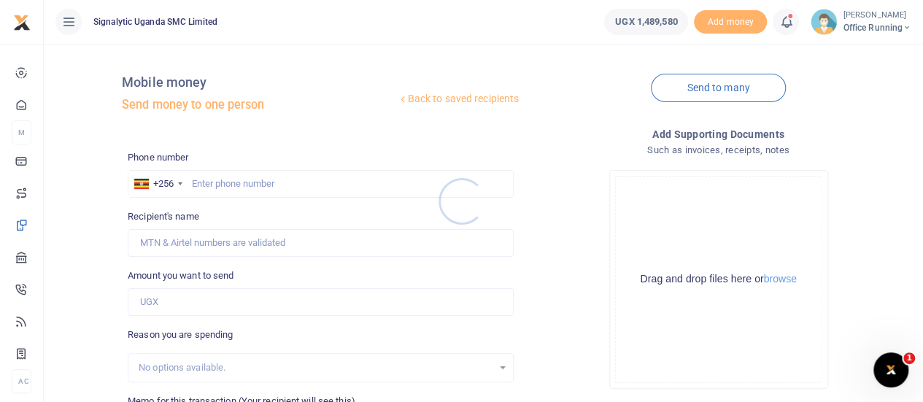
click at [223, 187] on div at bounding box center [461, 201] width 923 height 402
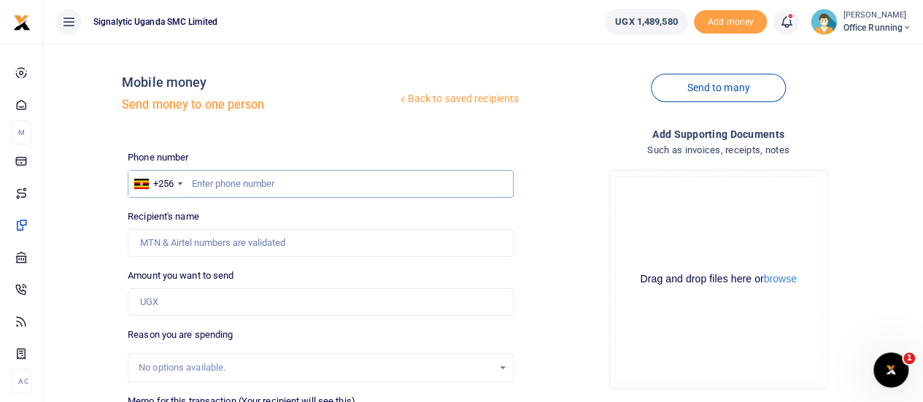
click at [219, 185] on input "text" at bounding box center [321, 184] width 386 height 28
paste input "782471613"
type input "782471613"
type input "[PERSON_NAME]"
click at [163, 306] on input "Amount you want to send" at bounding box center [321, 302] width 386 height 28
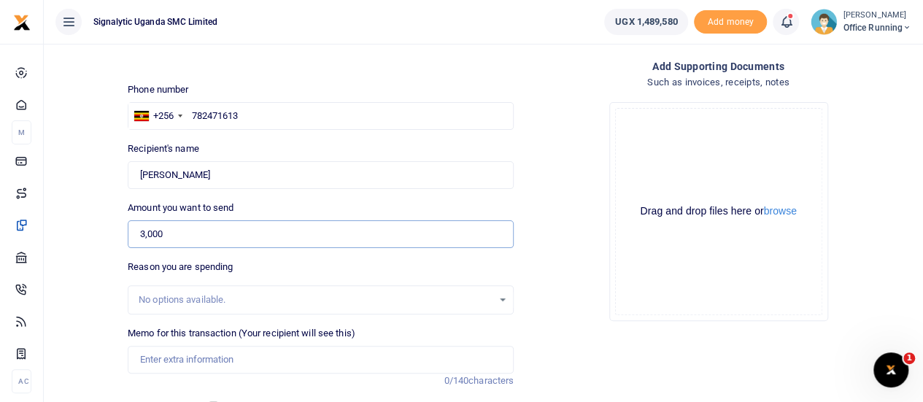
scroll to position [146, 0]
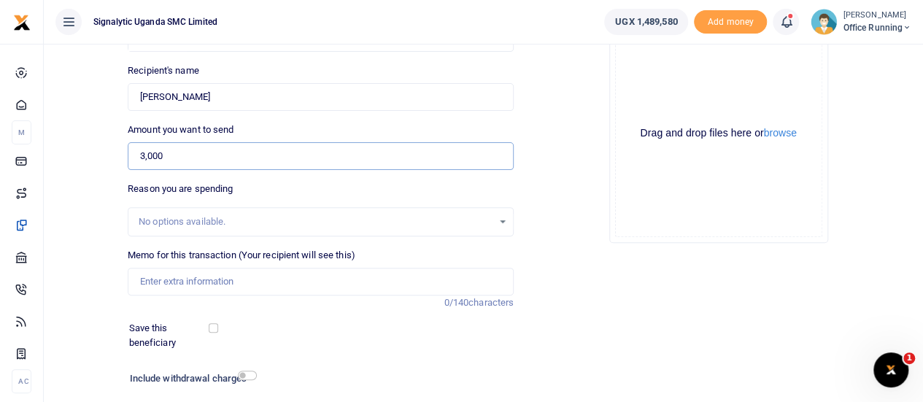
type input "3,000"
click at [195, 282] on input "Memo for this transaction (Your recipient will see this)" at bounding box center [321, 282] width 386 height 28
paste input "REQSN00097"
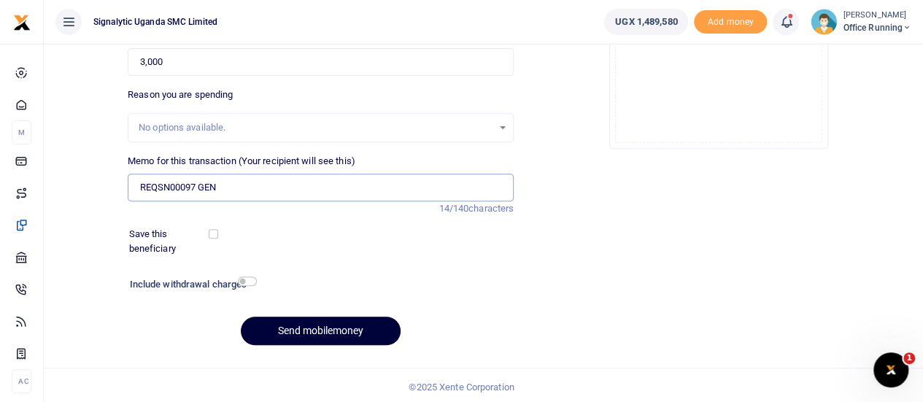
scroll to position [242, 0]
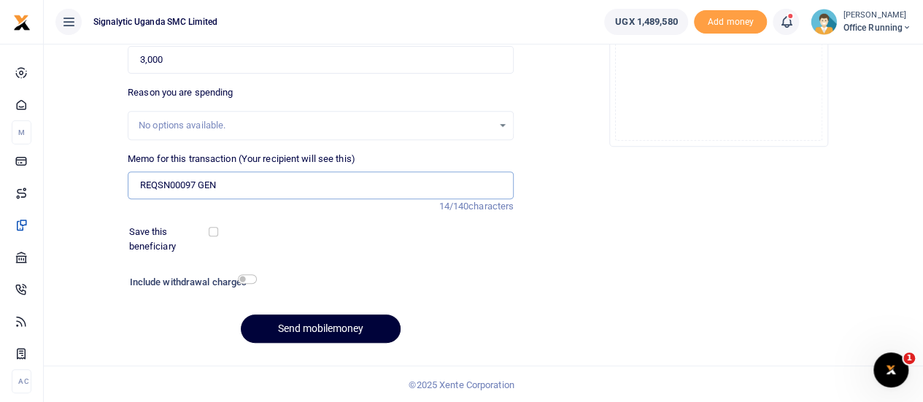
type input "REQSN00097 GEN"
click at [311, 329] on button "Send mobilemoney" at bounding box center [321, 328] width 160 height 28
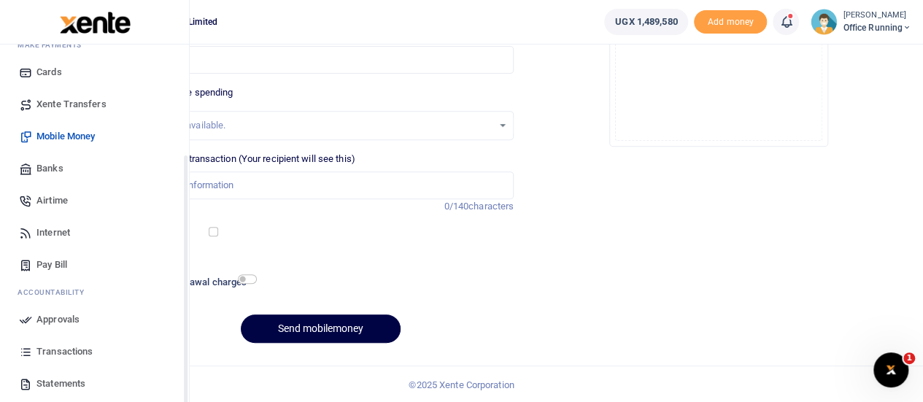
scroll to position [150, 0]
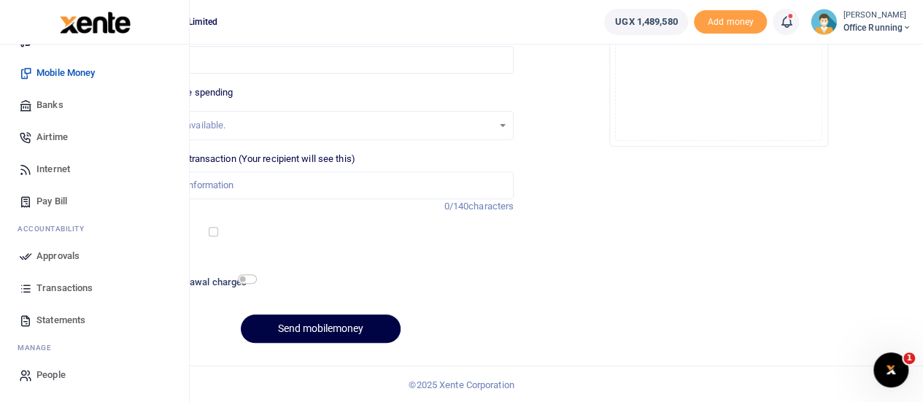
click at [61, 259] on span "Approvals" at bounding box center [57, 256] width 43 height 15
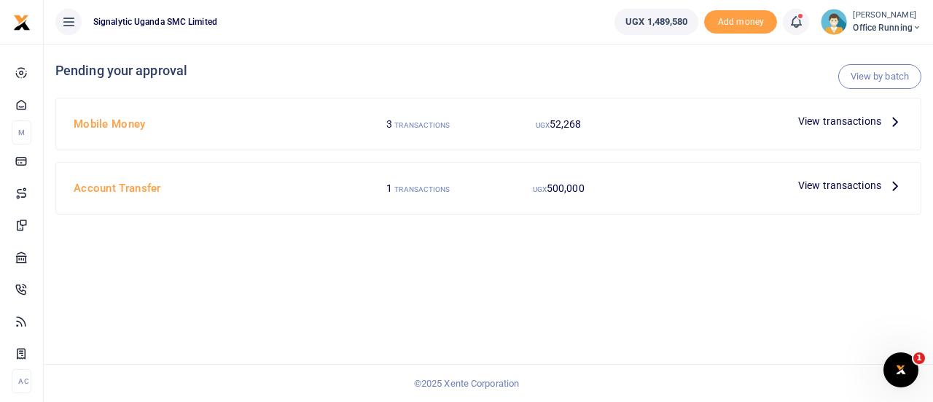
click at [872, 120] on span "View transactions" at bounding box center [840, 121] width 83 height 16
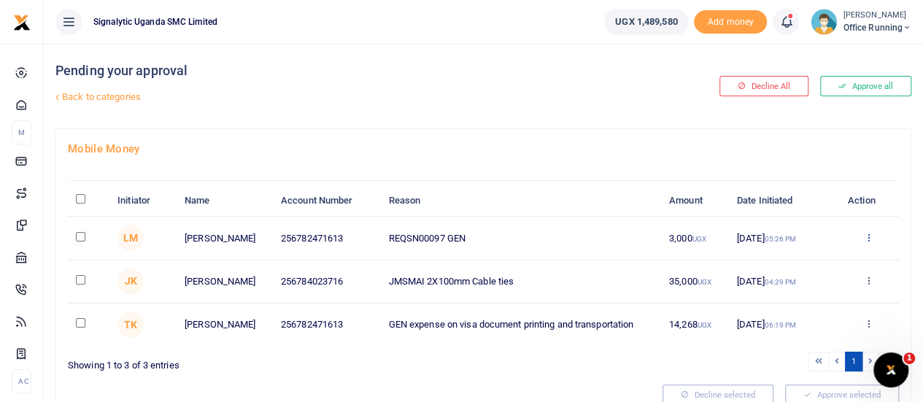
click at [870, 236] on icon at bounding box center [867, 237] width 9 height 10
click at [789, 264] on link "Approve" at bounding box center [813, 261] width 115 height 20
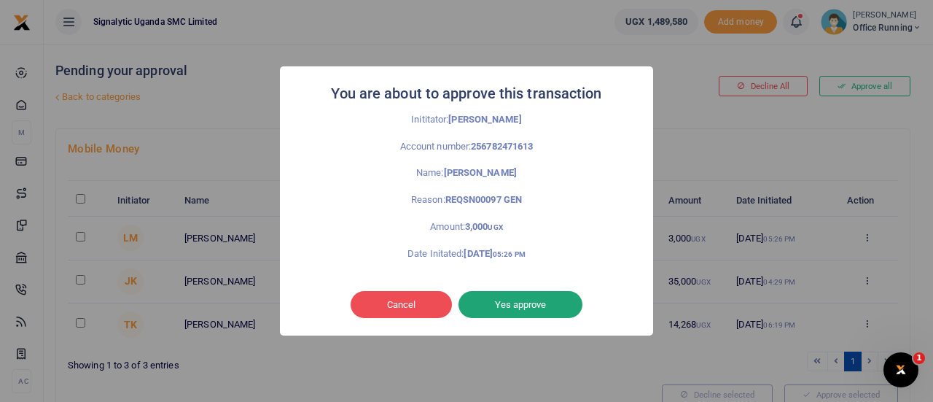
click at [510, 299] on button "Yes approve" at bounding box center [521, 305] width 124 height 28
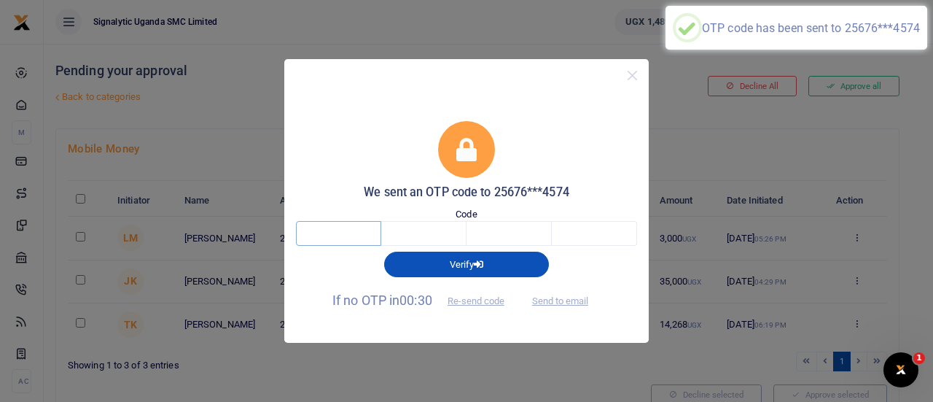
drag, startPoint x: 330, startPoint y: 231, endPoint x: 340, endPoint y: 230, distance: 10.3
click at [331, 231] on input "text" at bounding box center [338, 233] width 85 height 25
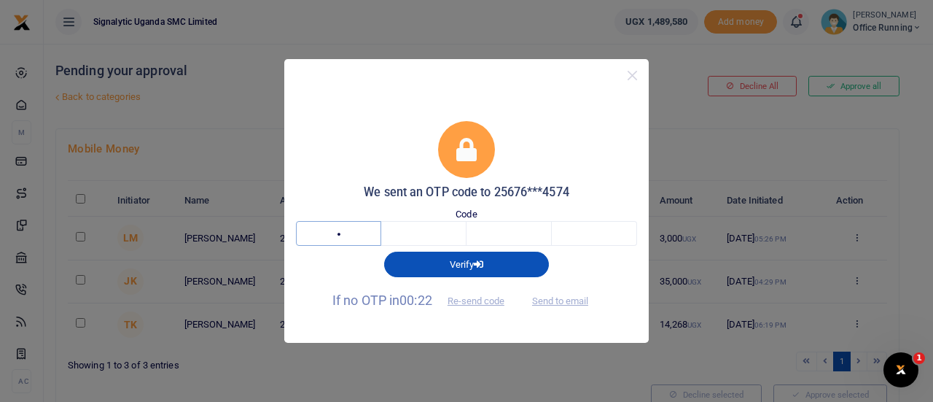
type input "9"
type input "6"
type input "4"
type input "5"
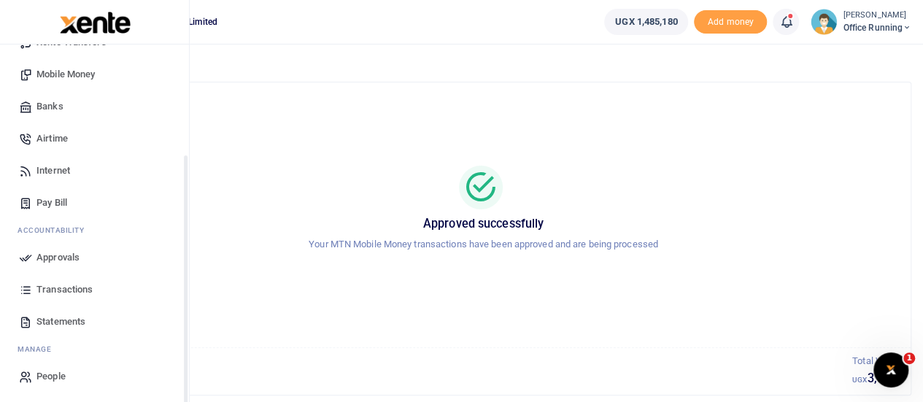
scroll to position [150, 0]
click at [63, 253] on span "Approvals" at bounding box center [57, 256] width 43 height 15
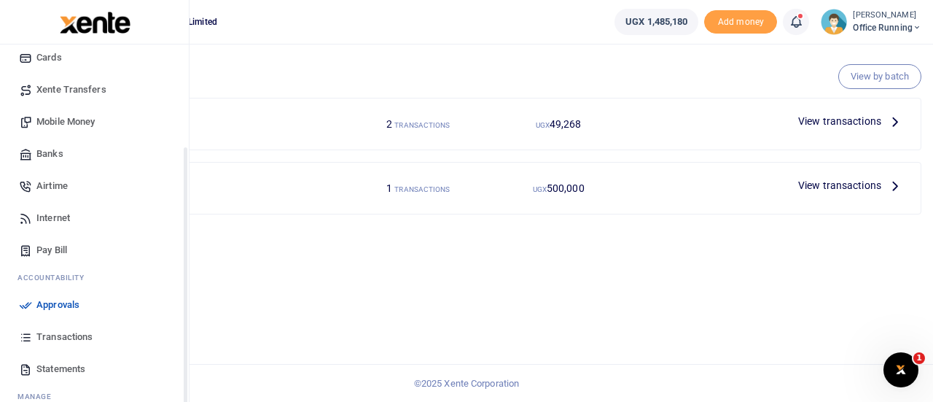
scroll to position [150, 0]
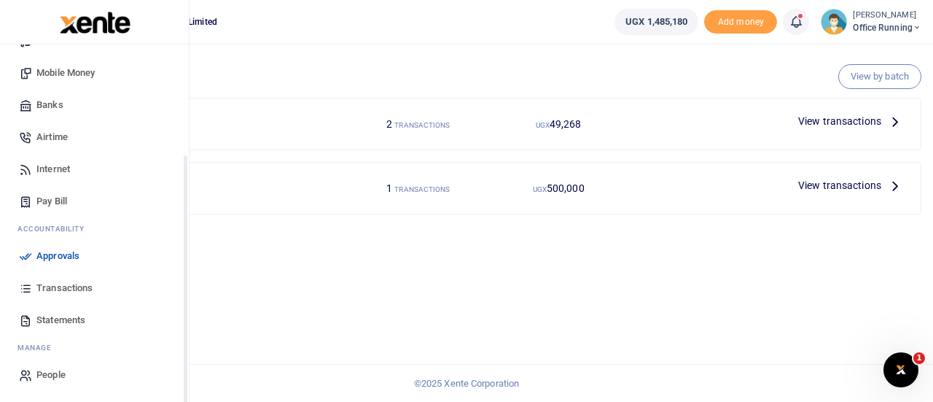
click at [54, 294] on span "Transactions" at bounding box center [64, 288] width 56 height 15
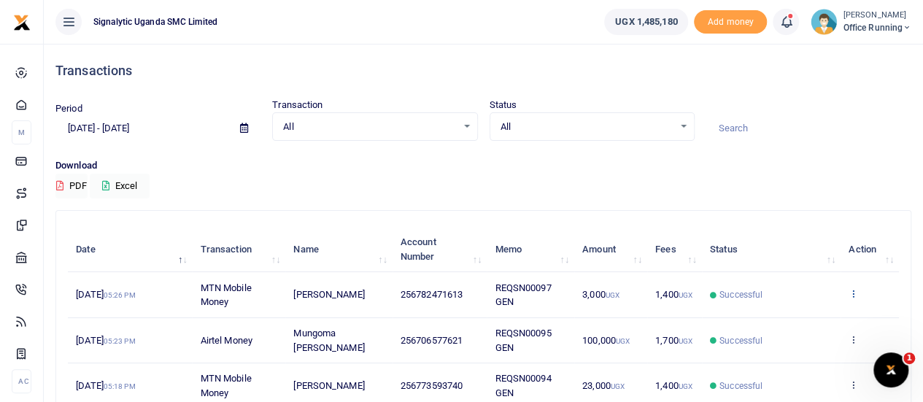
click at [849, 288] on icon at bounding box center [852, 293] width 9 height 10
click at [788, 314] on link "View details" at bounding box center [799, 318] width 115 height 20
